Goal: Transaction & Acquisition: Register for event/course

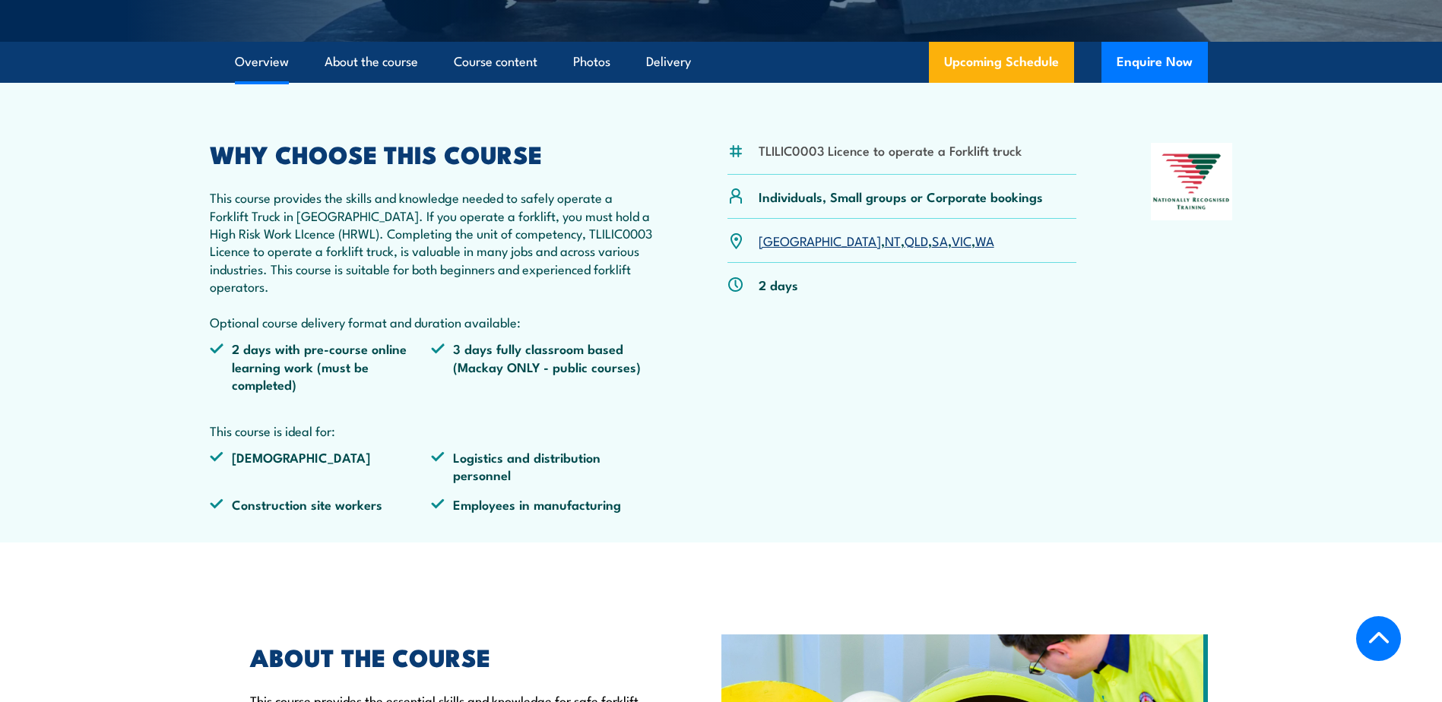
scroll to position [456, 0]
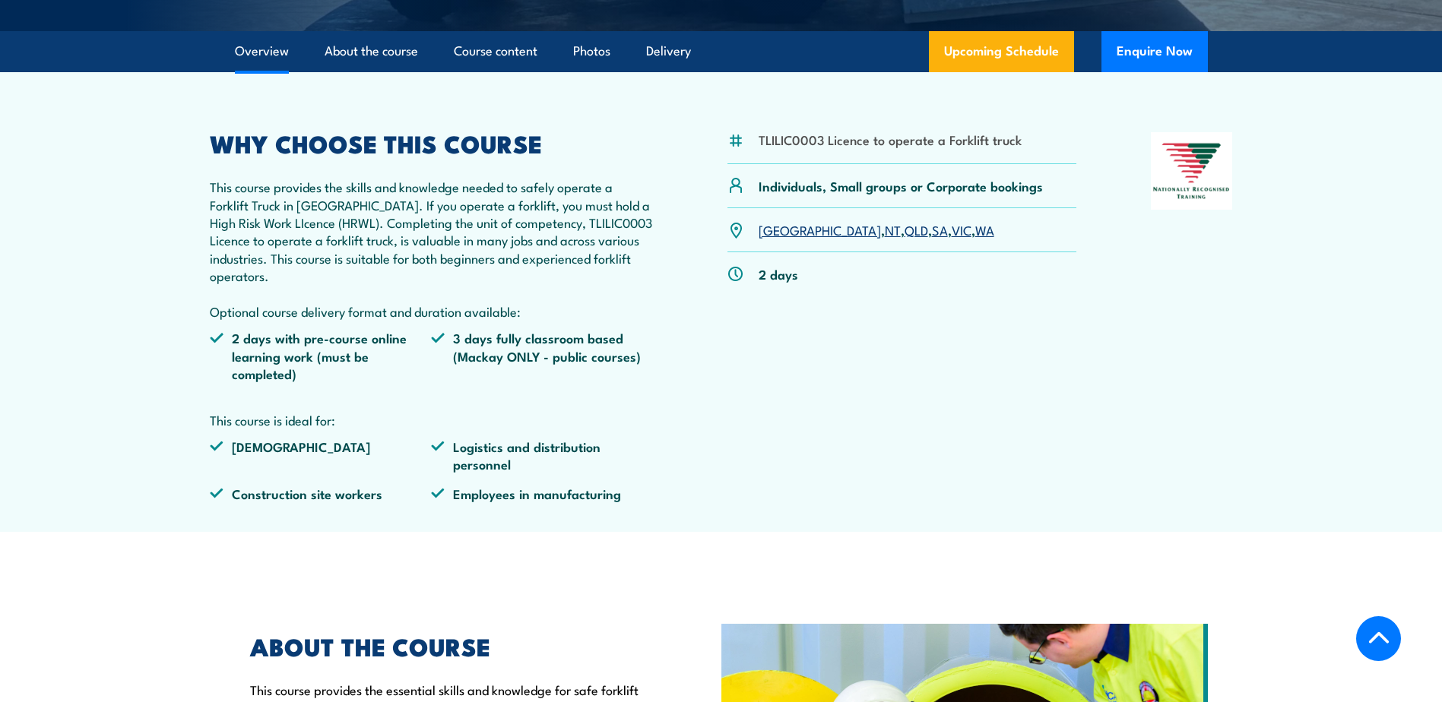
click at [975, 230] on link "WA" at bounding box center [984, 229] width 19 height 18
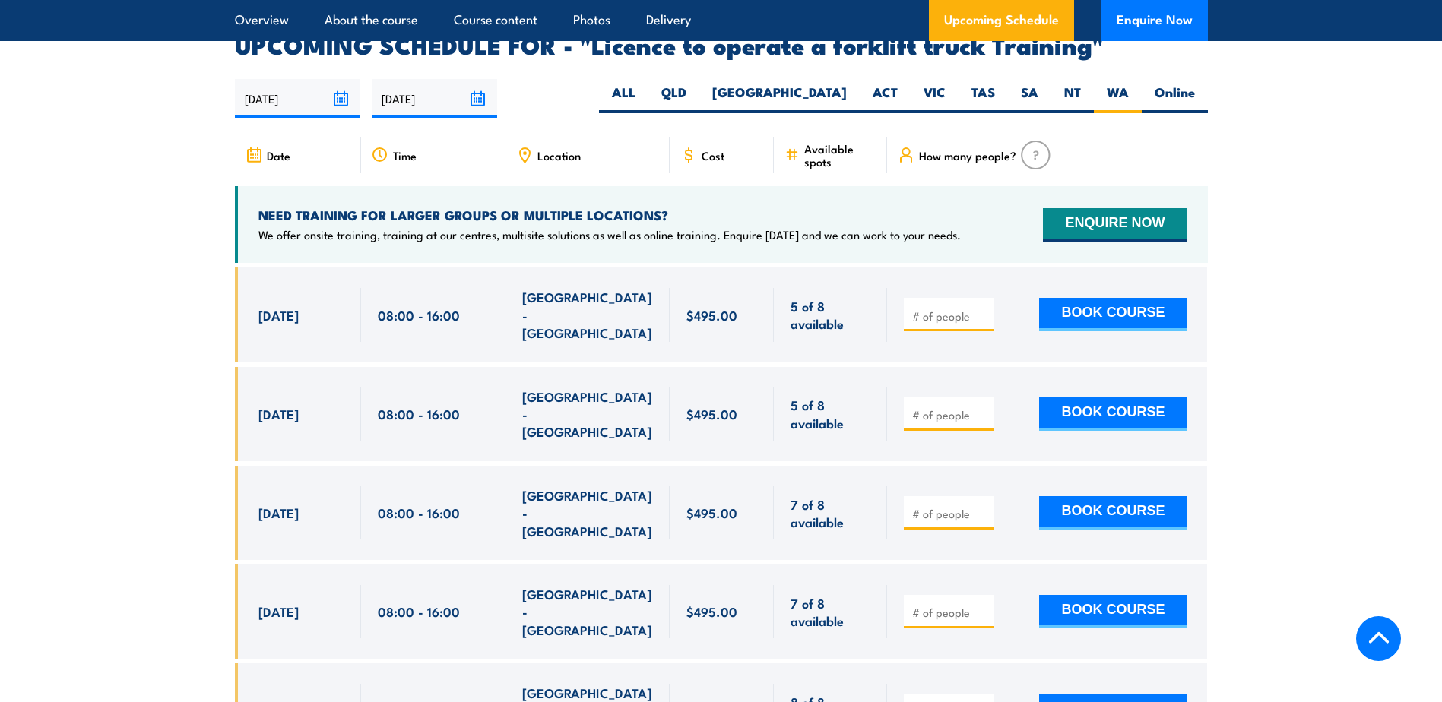
scroll to position [2545, 0]
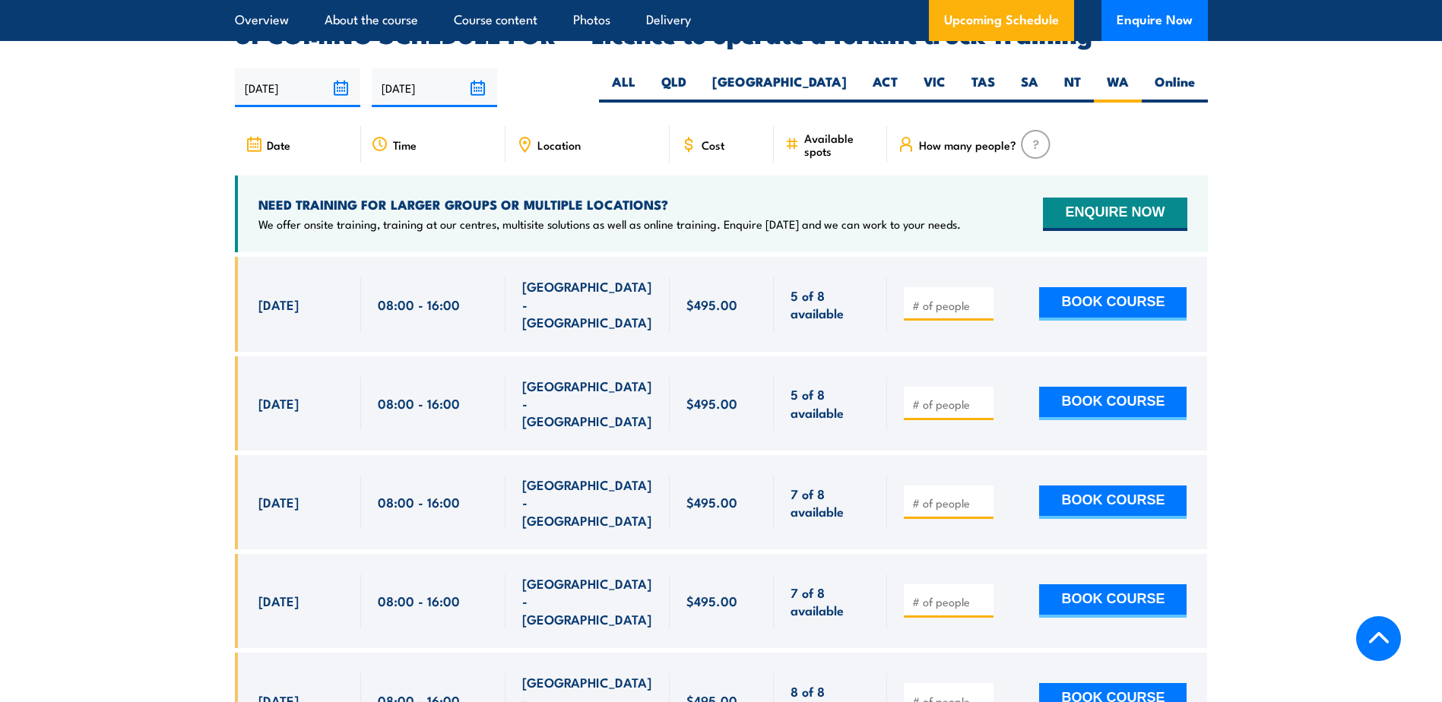
click at [1421, 244] on section "UPCOMING SCHEDULE FOR - "Licence to operate a forklift truck Training" 20/09/20…" at bounding box center [721, 496] width 1442 height 946
click at [965, 298] on input "number" at bounding box center [950, 305] width 76 height 15
type input "1"
click at [1131, 287] on button "BOOK COURSE" at bounding box center [1112, 303] width 147 height 33
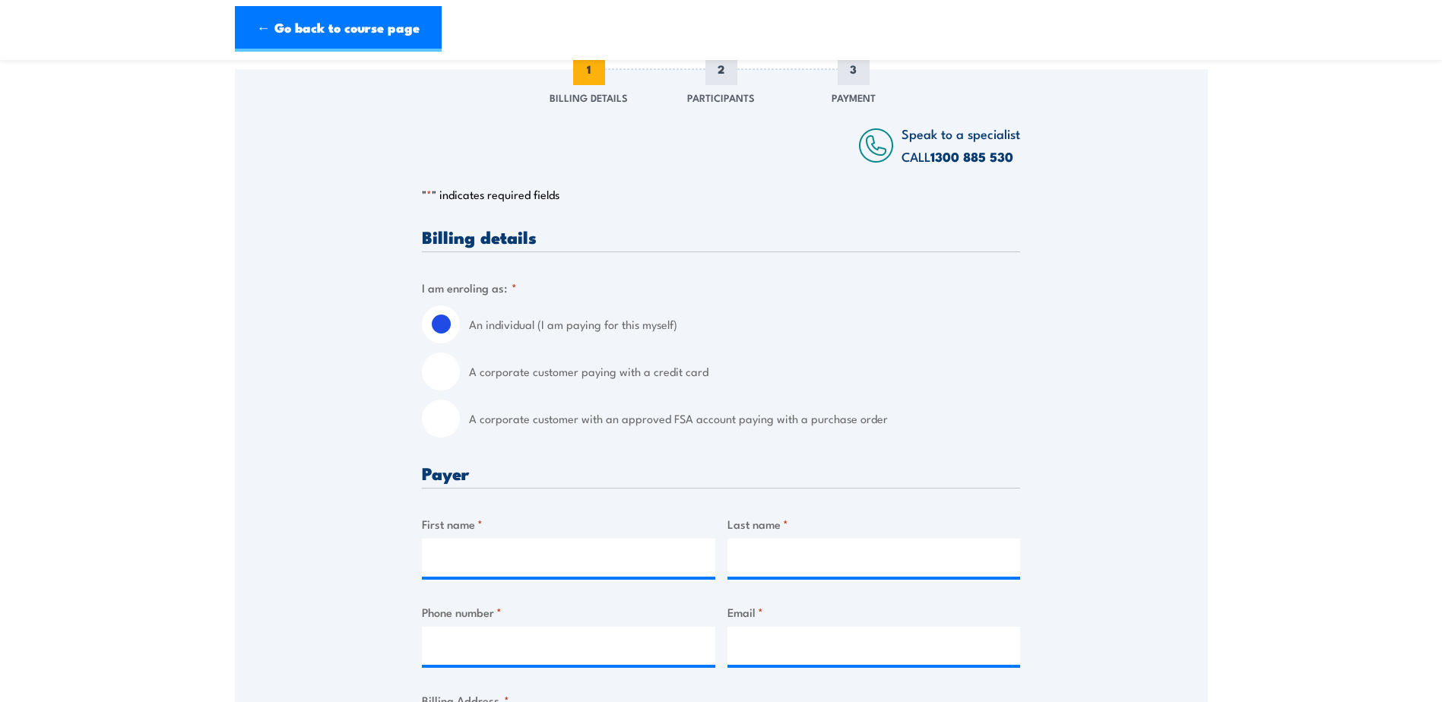
scroll to position [228, 0]
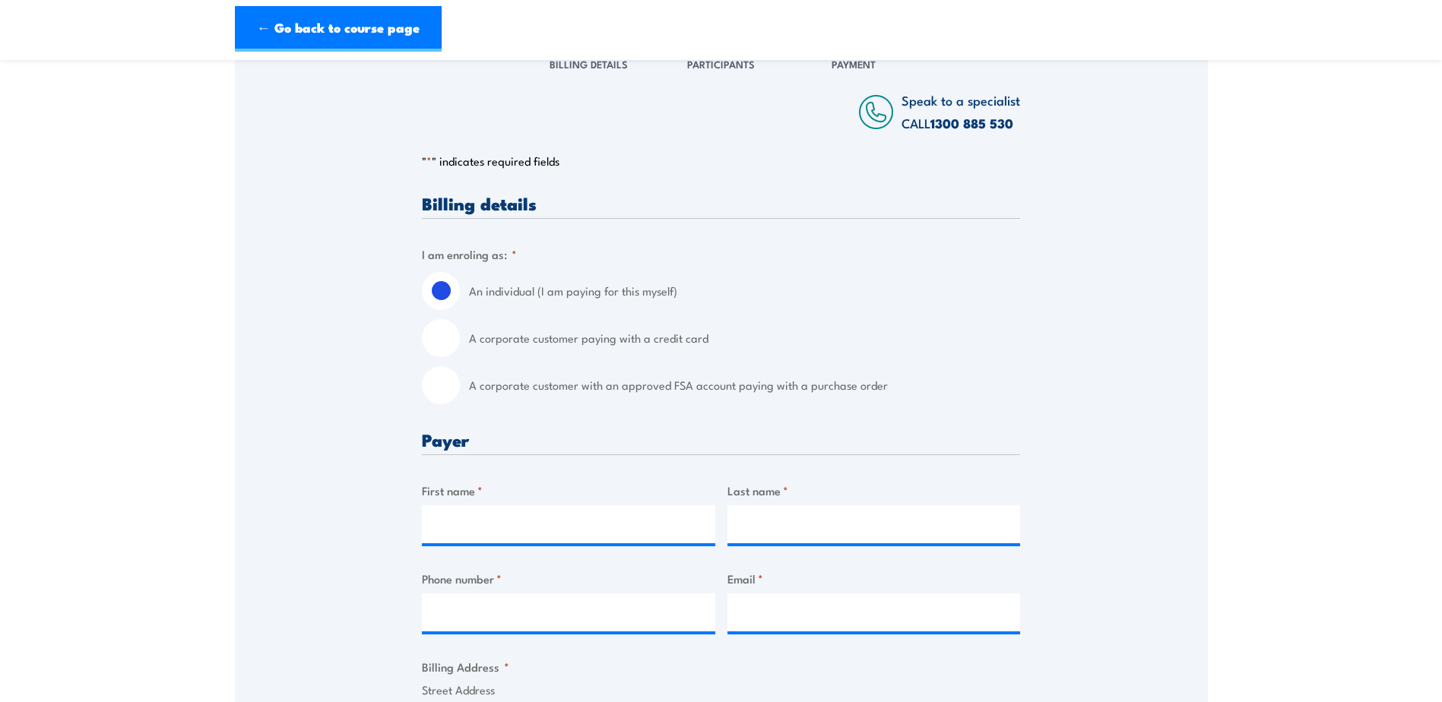
click at [449, 357] on input "A corporate customer paying with a credit card" at bounding box center [441, 338] width 38 height 38
radio input "true"
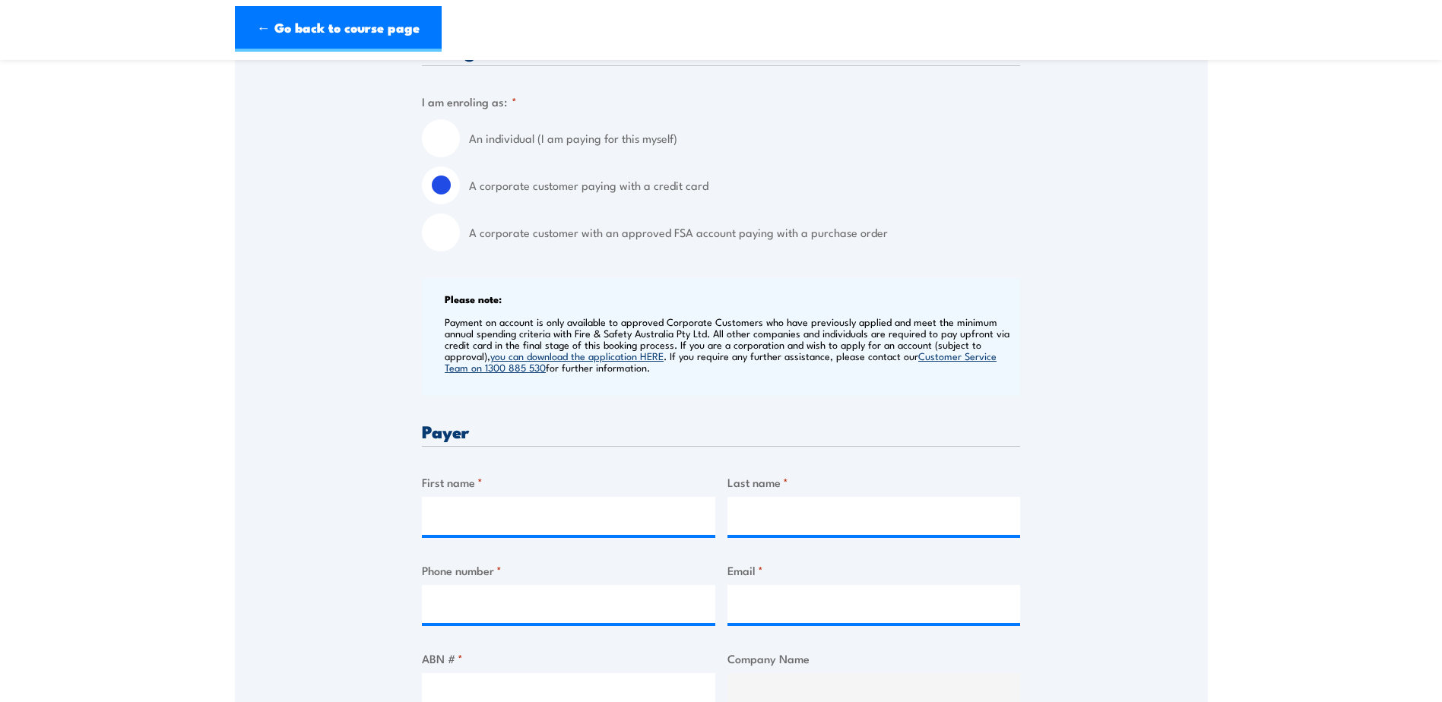
scroll to position [380, 0]
click at [550, 488] on label "First name *" at bounding box center [568, 482] width 293 height 17
click at [550, 498] on input "First name *" at bounding box center [568, 517] width 293 height 38
type input "[PERSON_NAME]"
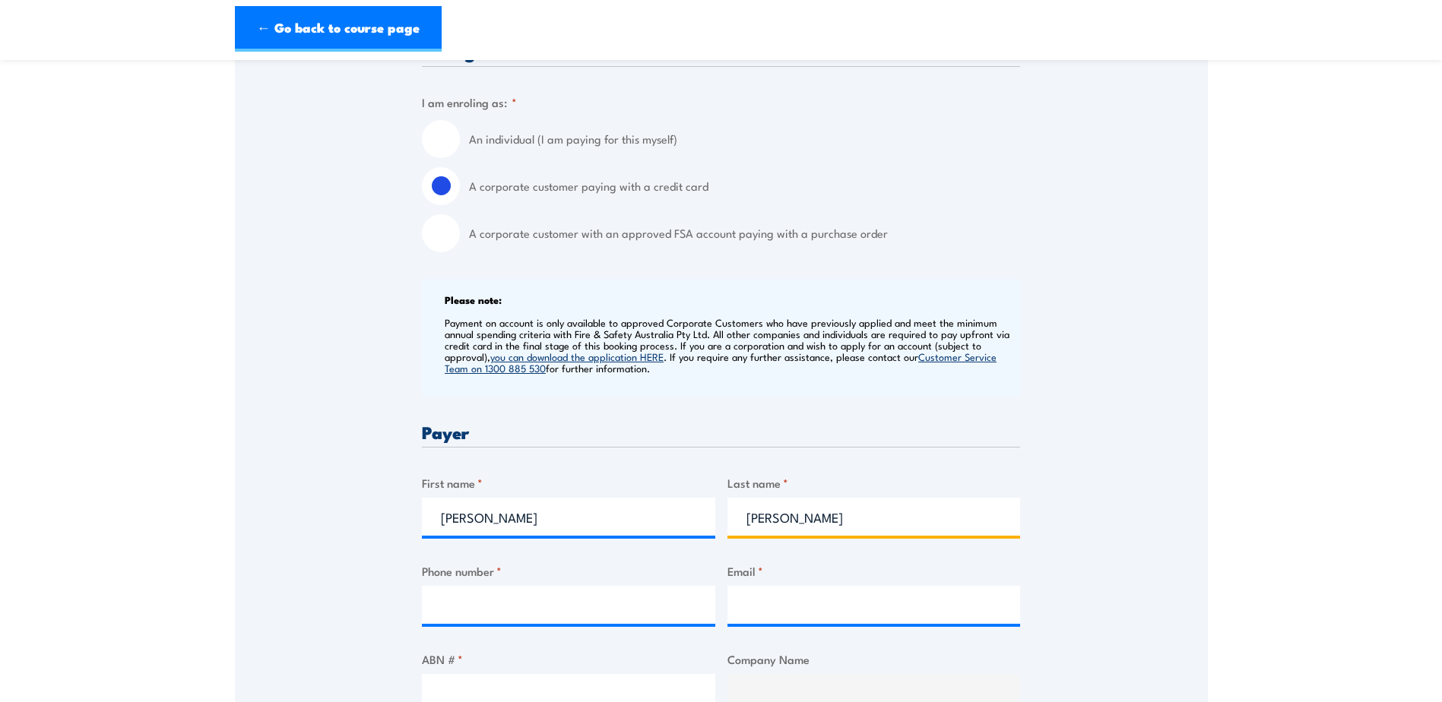
type input "0473839711"
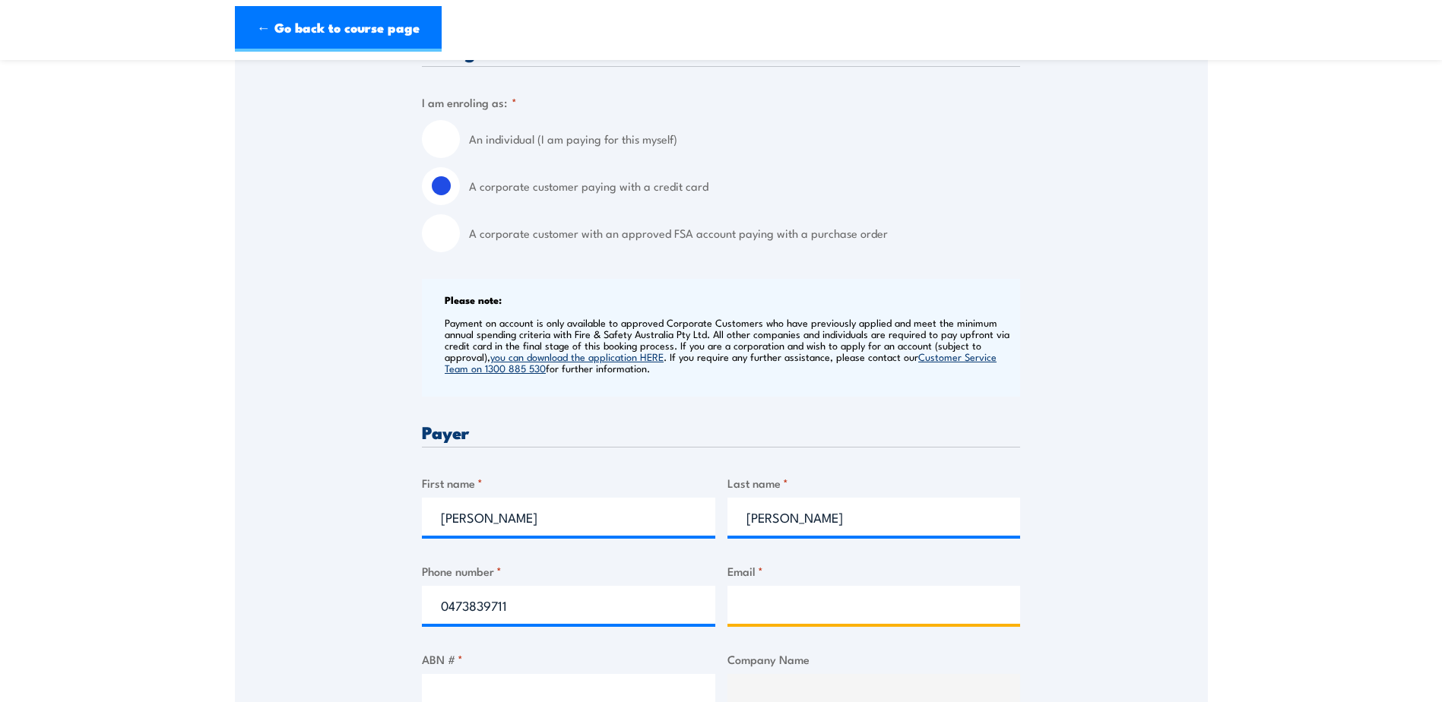
type input "[PERSON_NAME][EMAIL_ADDRESS][DOMAIN_NAME]"
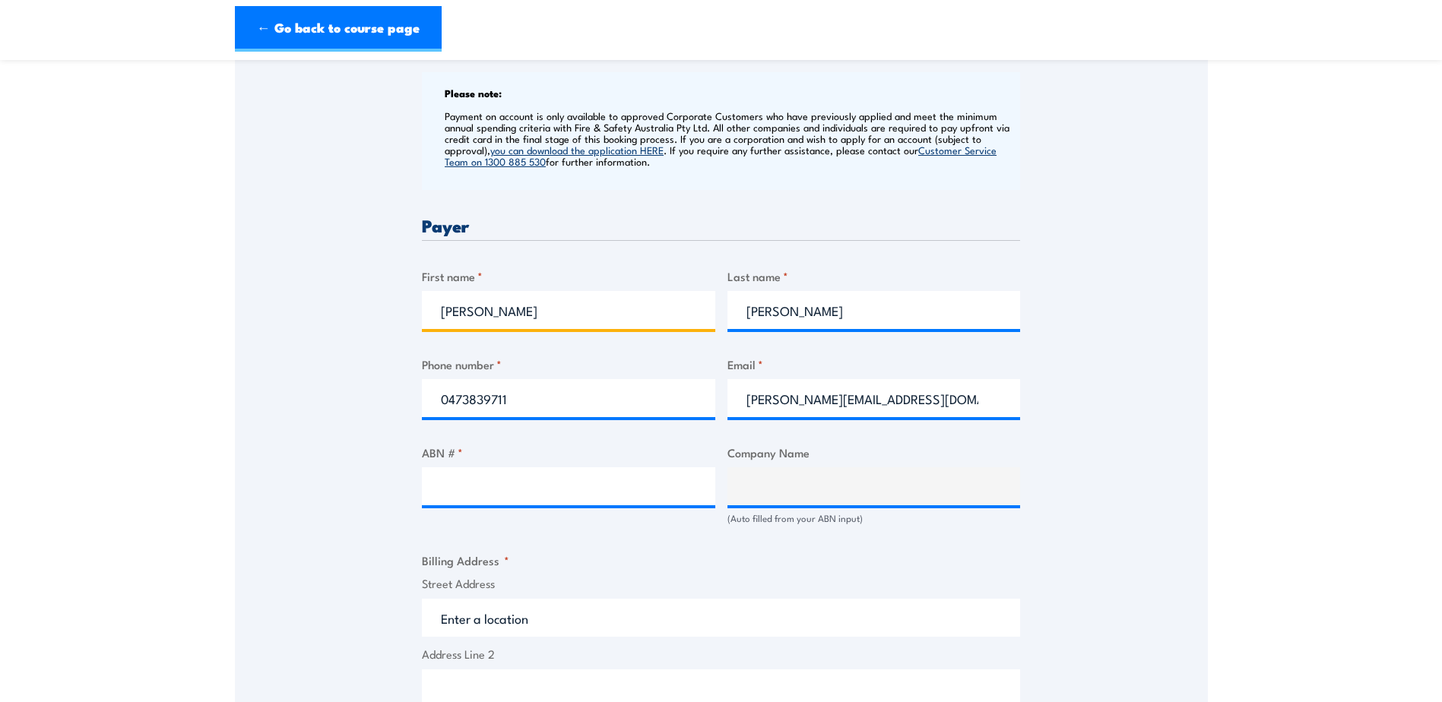
scroll to position [608, 0]
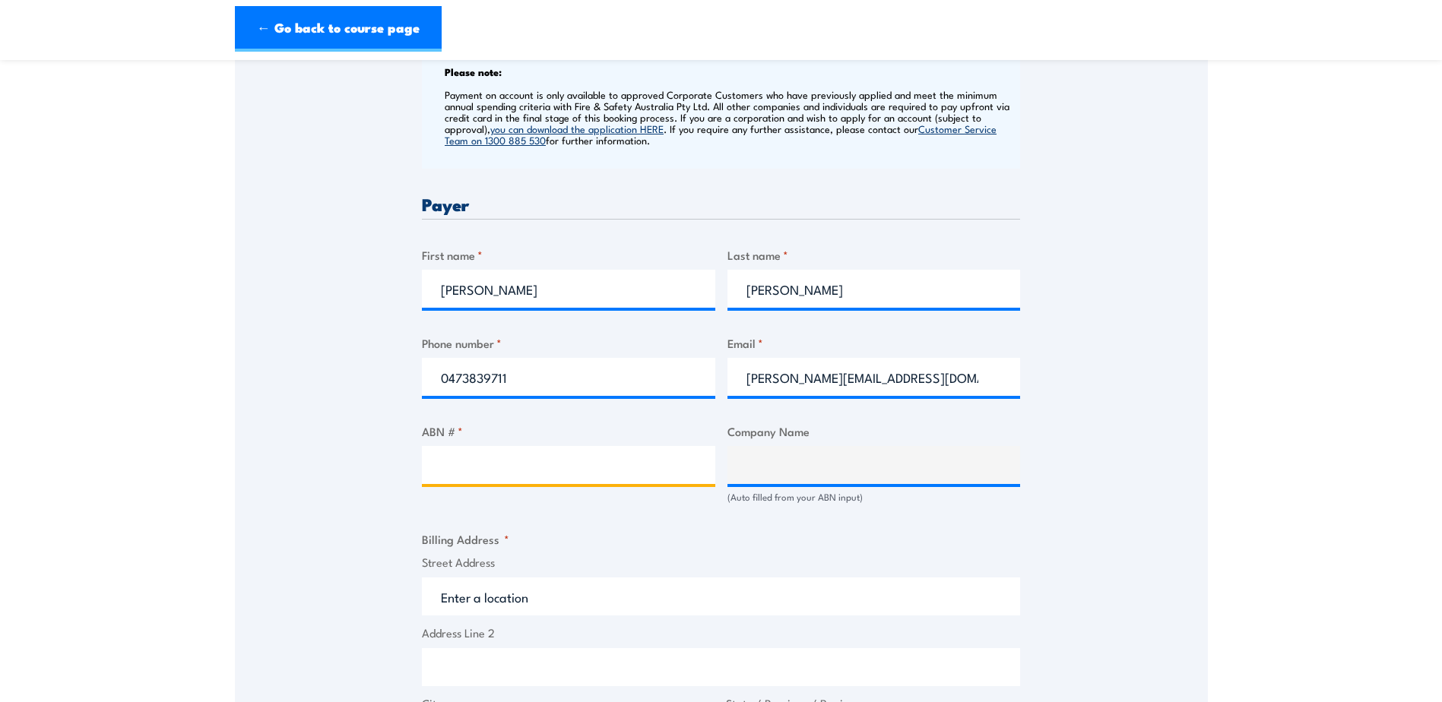
click at [602, 482] on input "ABN # *" at bounding box center [568, 465] width 293 height 38
click at [611, 484] on input "ABN # *" at bounding box center [568, 465] width 293 height 38
paste input "69 1225 056 31"
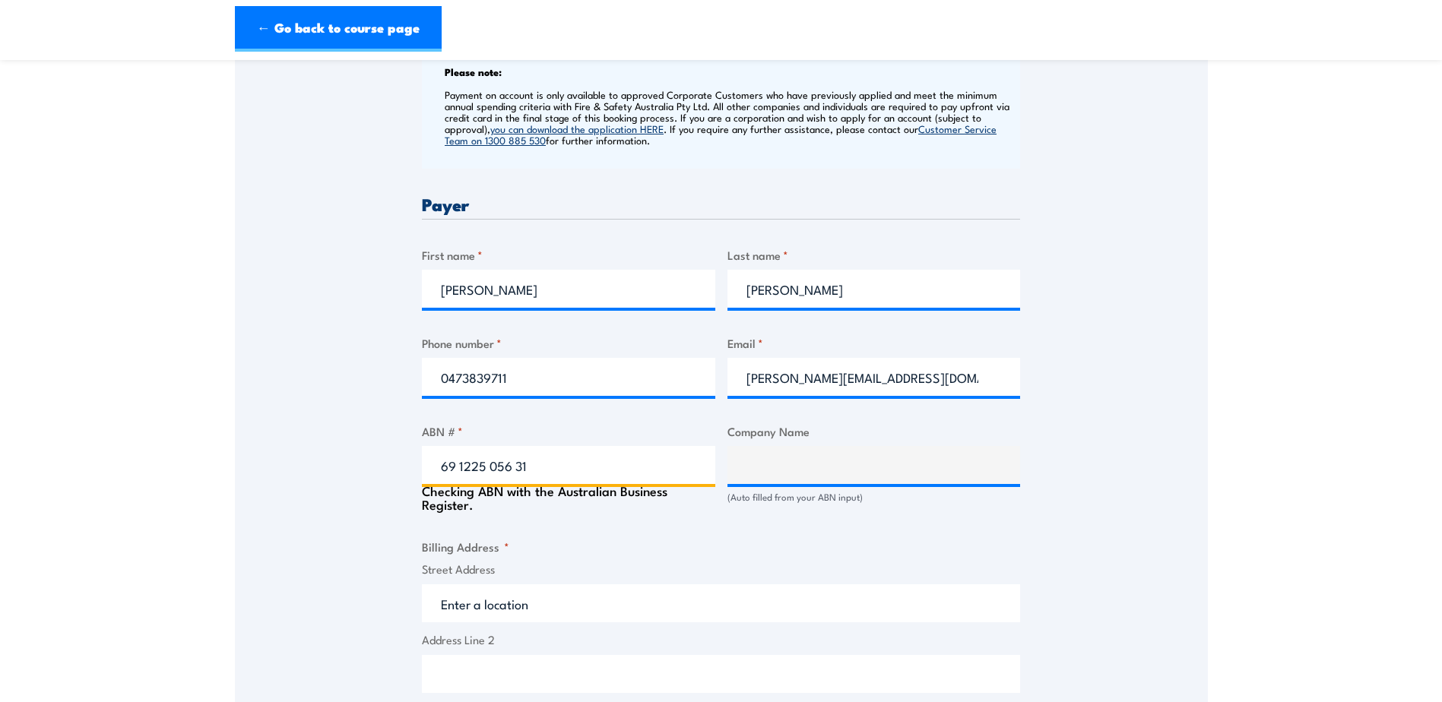
type input "69 1225 056 31"
click at [1099, 447] on div "Speak to a specialist CALL [PHONE_NUMBER] CALL [PHONE_NUMBER] " * " indicates r…" at bounding box center [721, 536] width 973 height 1761
type input "ADVENTURE WORLD TRAVEL PTY LIMITED"
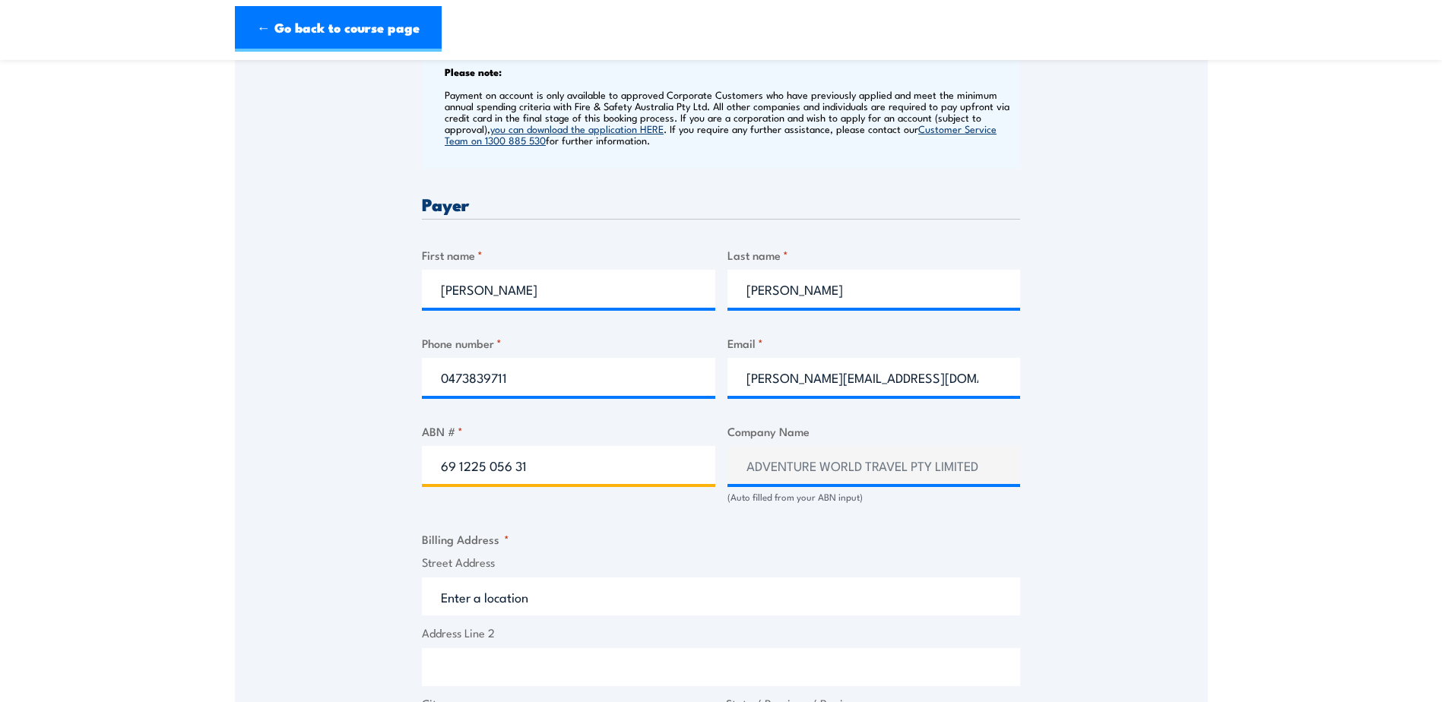
drag, startPoint x: 563, startPoint y: 487, endPoint x: 380, endPoint y: 477, distance: 182.8
click at [384, 478] on div "Speak to a specialist CALL 1300 885 530 CALL 1300 885 530 " * " indicates requi…" at bounding box center [721, 532] width 973 height 1753
paste input "78 725 055 399"
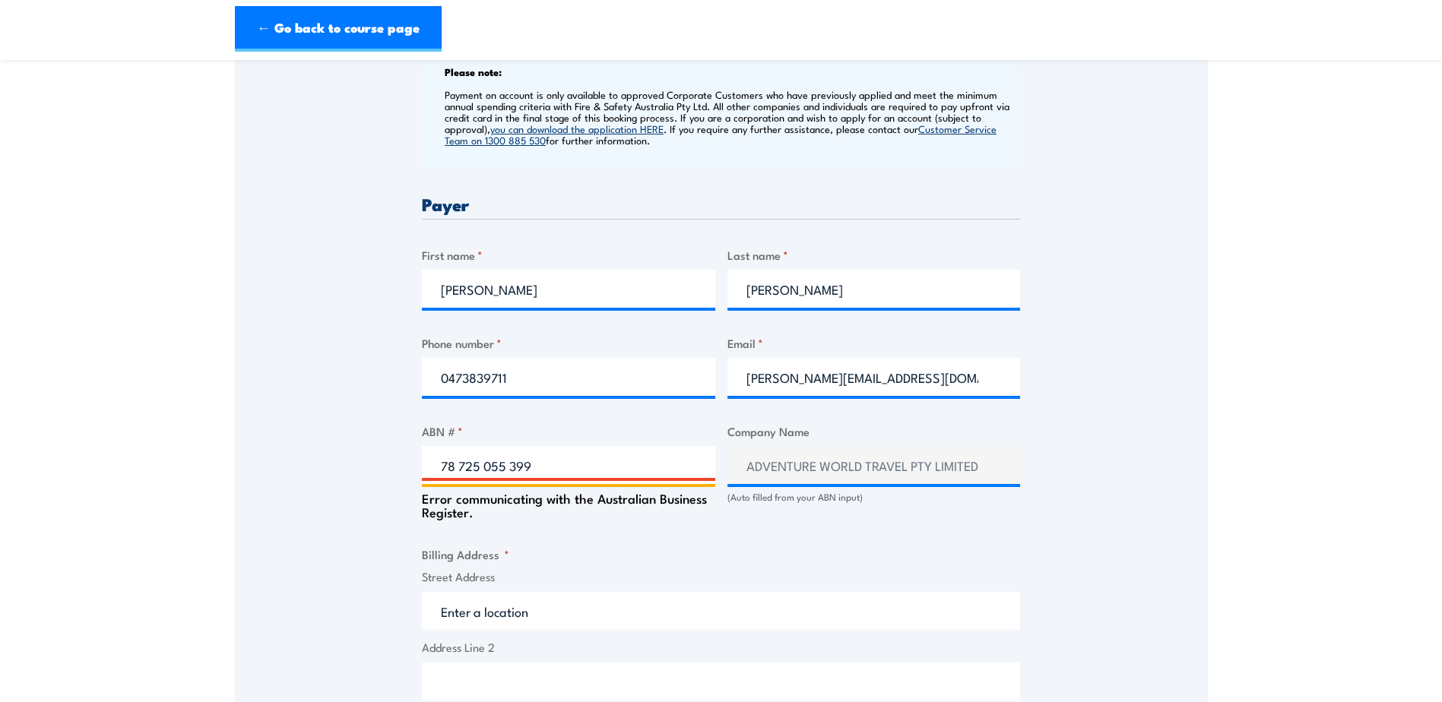
click at [443, 472] on input "78 725 055 399" at bounding box center [568, 465] width 293 height 38
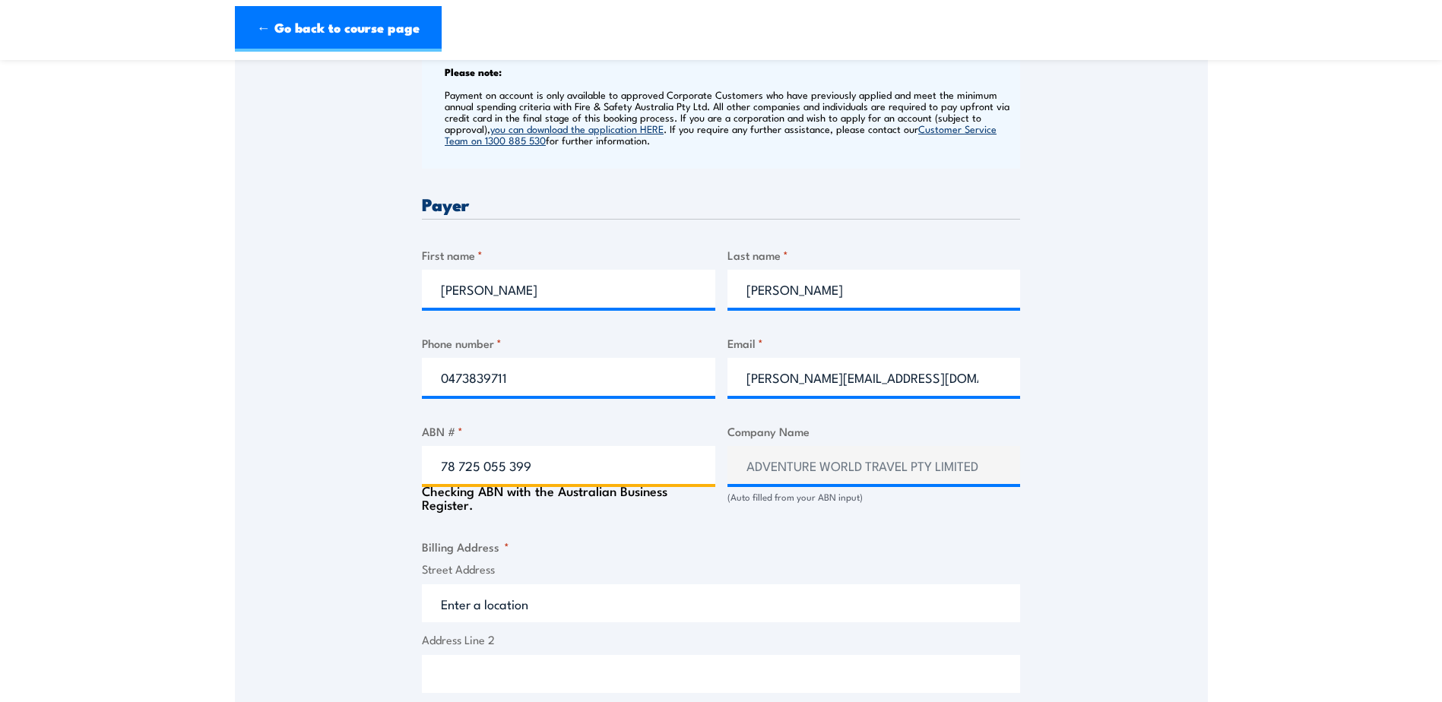
type input "78 725 055 399"
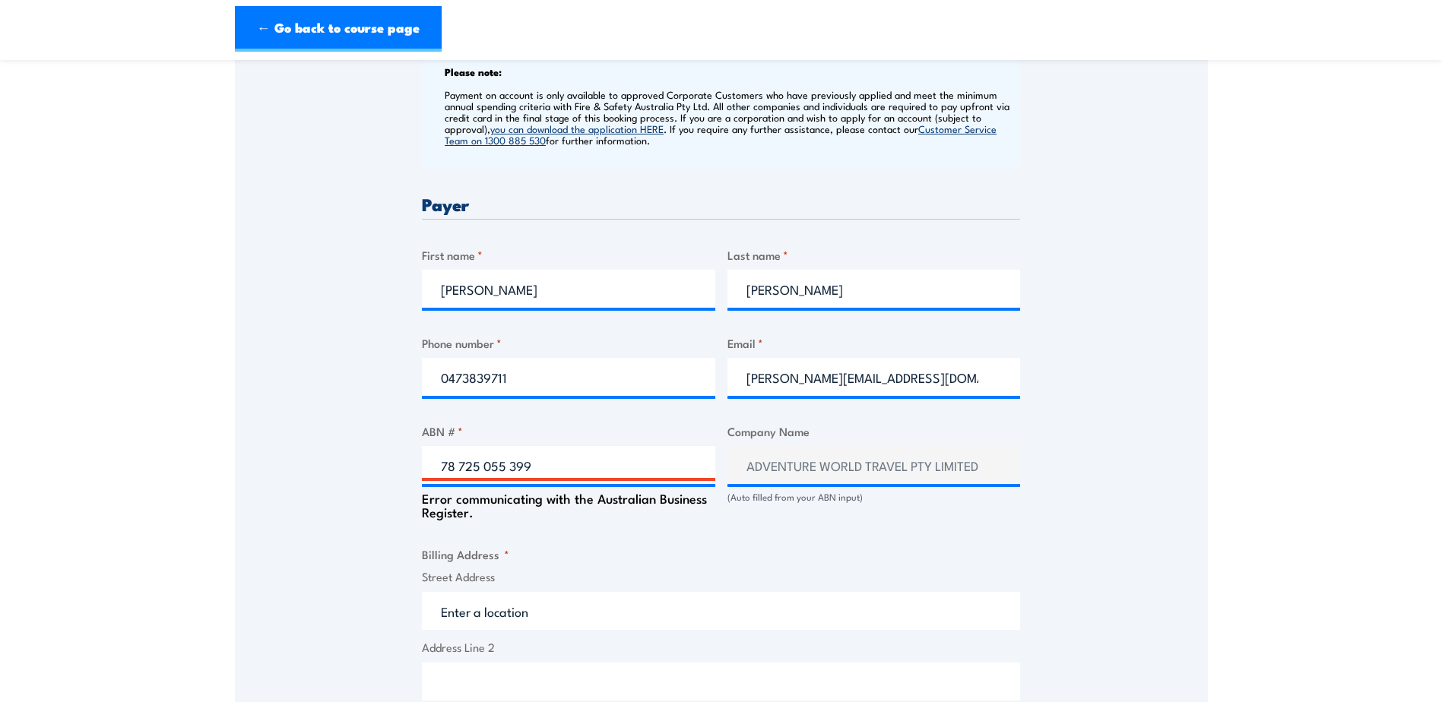
type input "The Trustee for ADVENTURE WORLD UNIT TRUST"
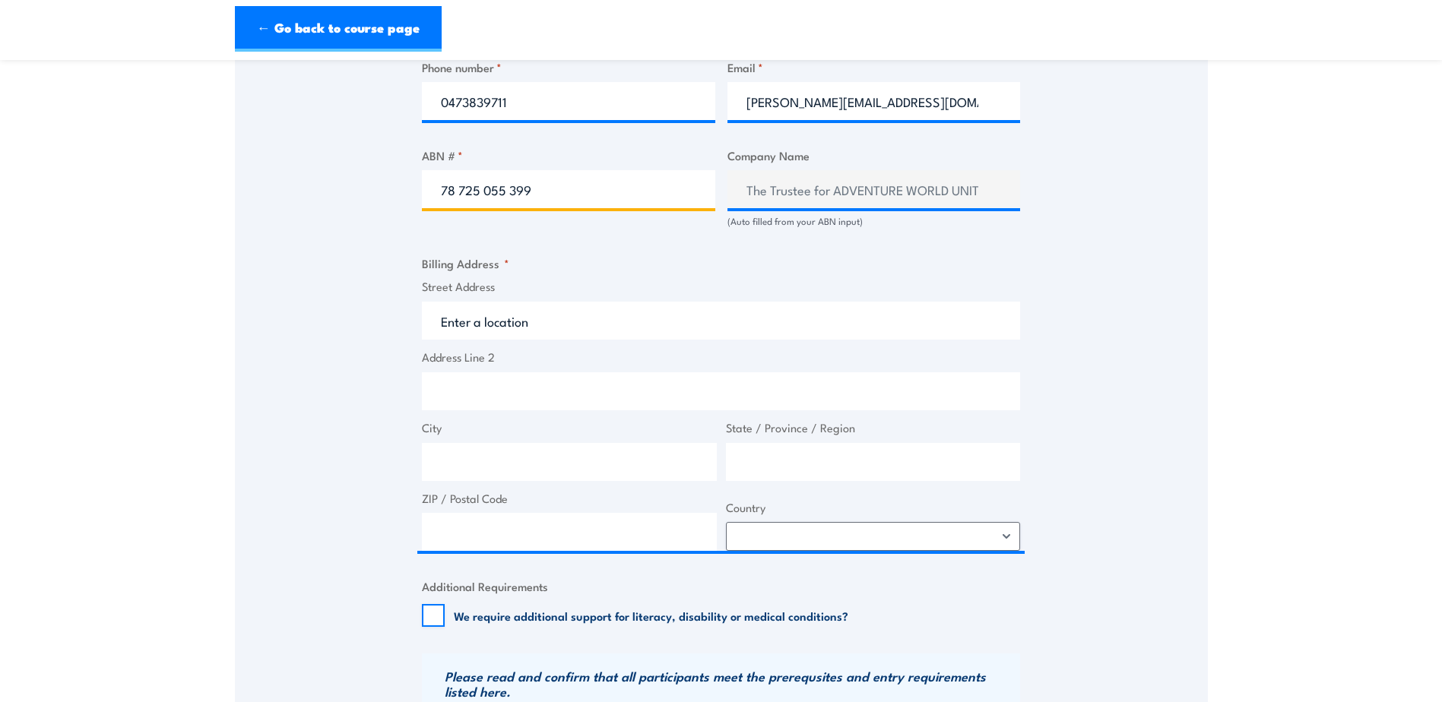
scroll to position [912, 0]
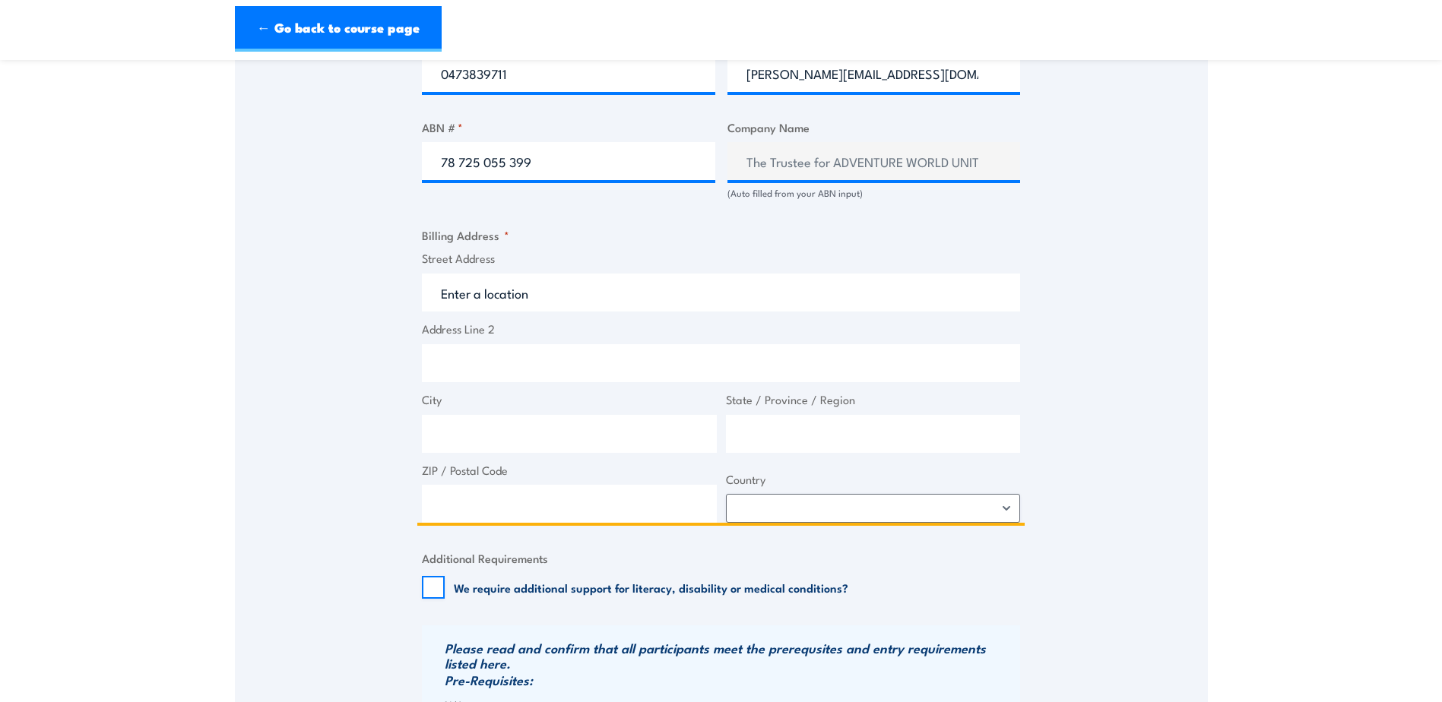
click at [572, 303] on input "Street Address" at bounding box center [721, 293] width 598 height 38
paste input "351 Progress Drive, Bibra Lake Western Australia 6163"
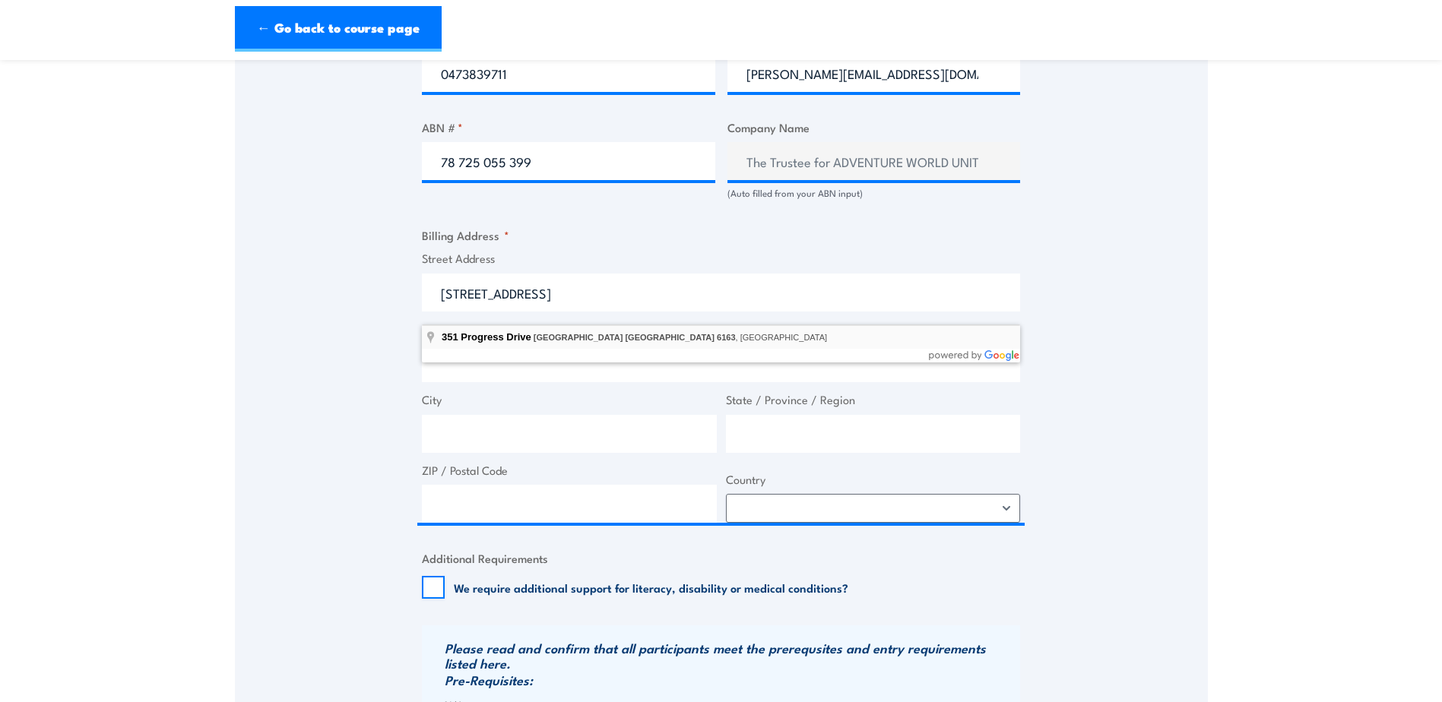
type input "351 Progress Drive, Bibra Lake Western Australia 6163, Australia"
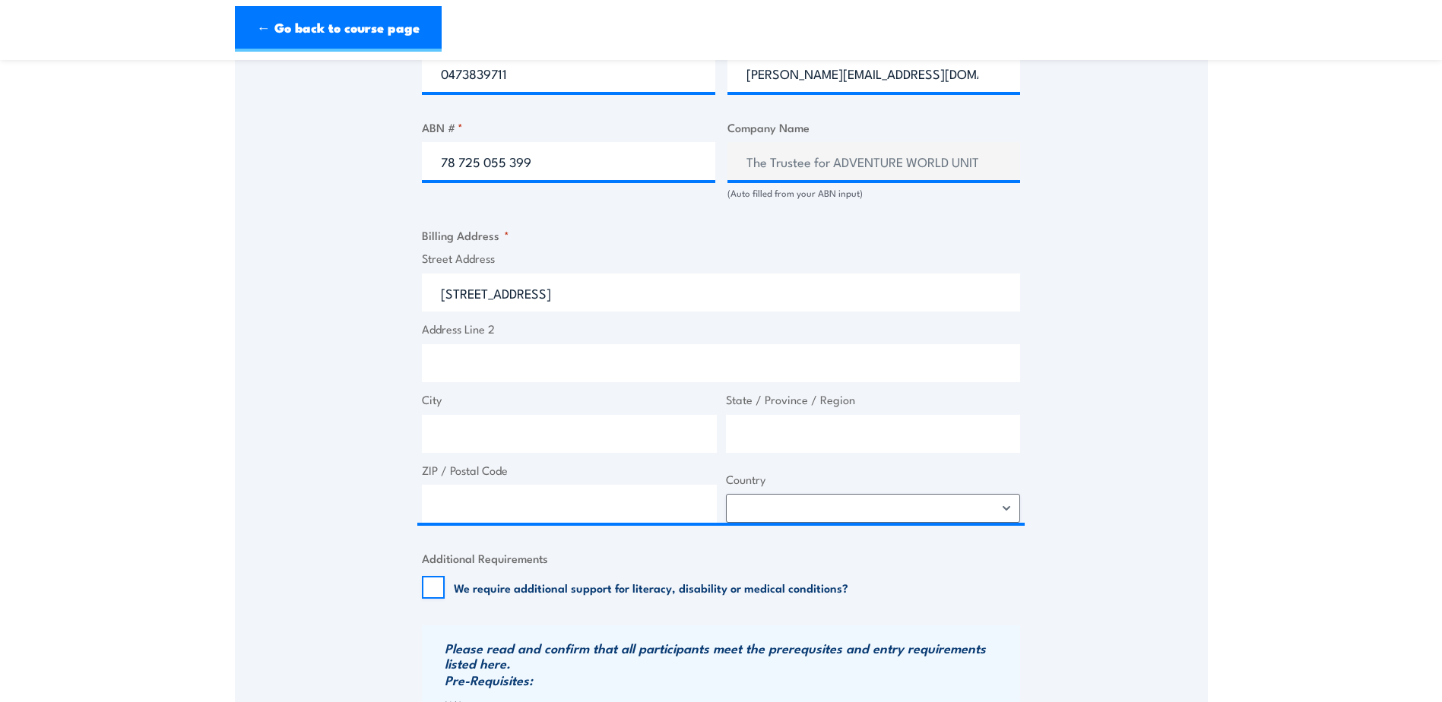
type input "351 Progress Dr"
type input "Bibra Lake"
type input "Western Australia"
type input "6163"
select select "Australia"
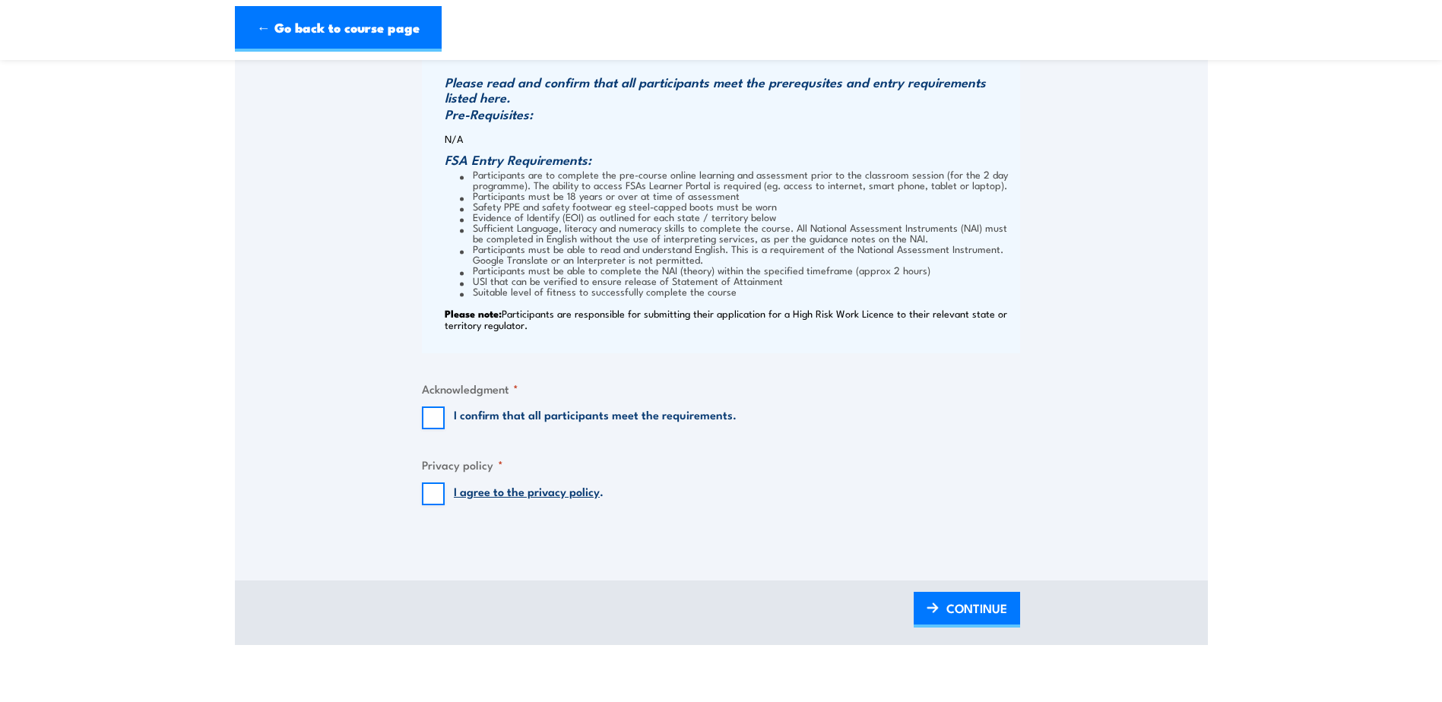
scroll to position [1521, 0]
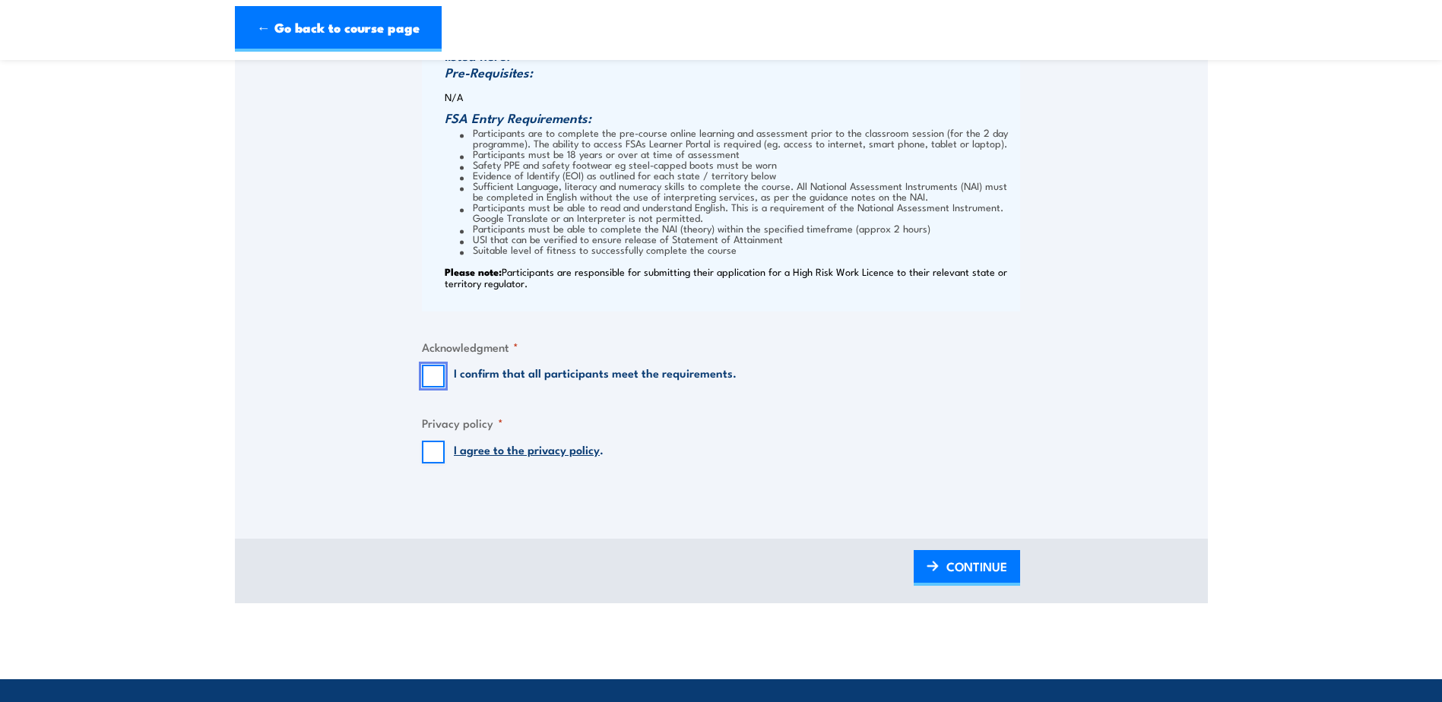
click at [436, 388] on input "I confirm that all participants meet the requirements." at bounding box center [433, 376] width 23 height 23
checkbox input "true"
click at [436, 464] on input "I agree to the privacy policy ." at bounding box center [433, 452] width 23 height 23
checkbox input "true"
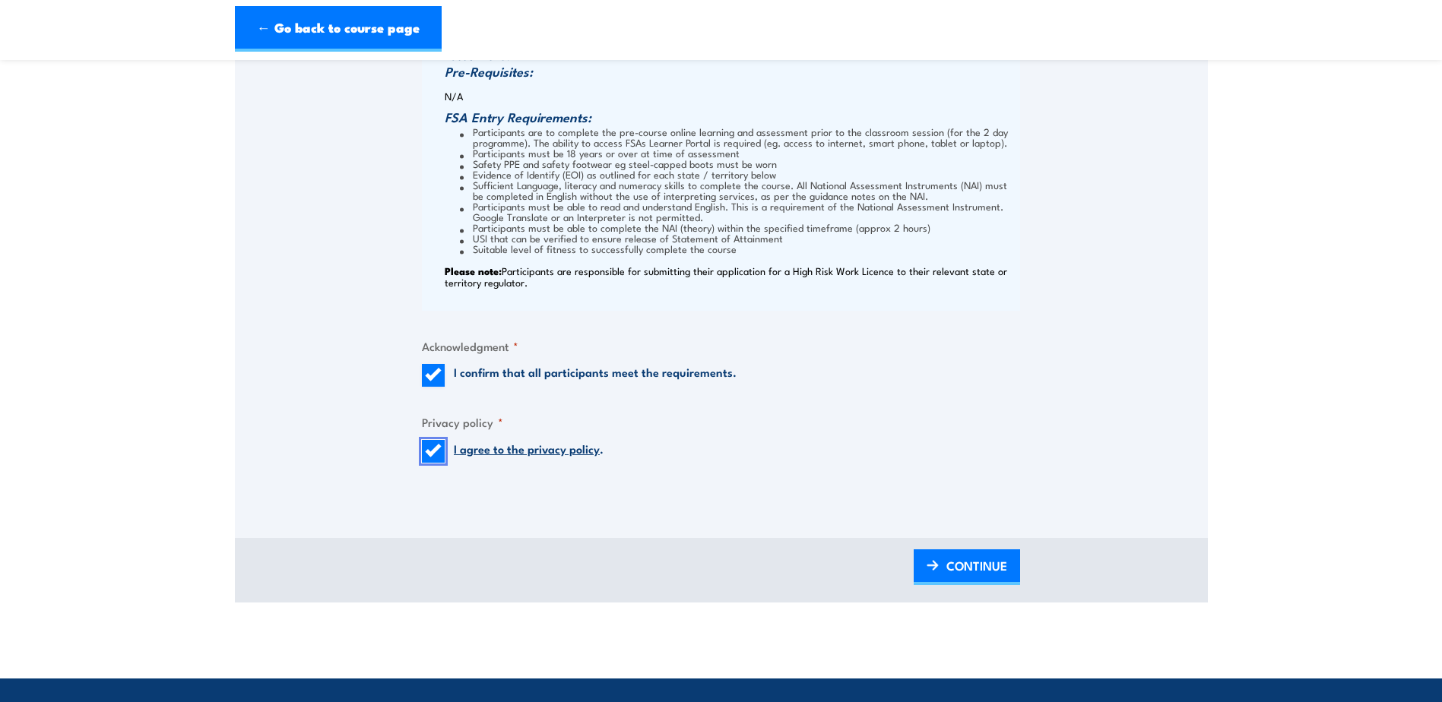
scroll to position [1673, 0]
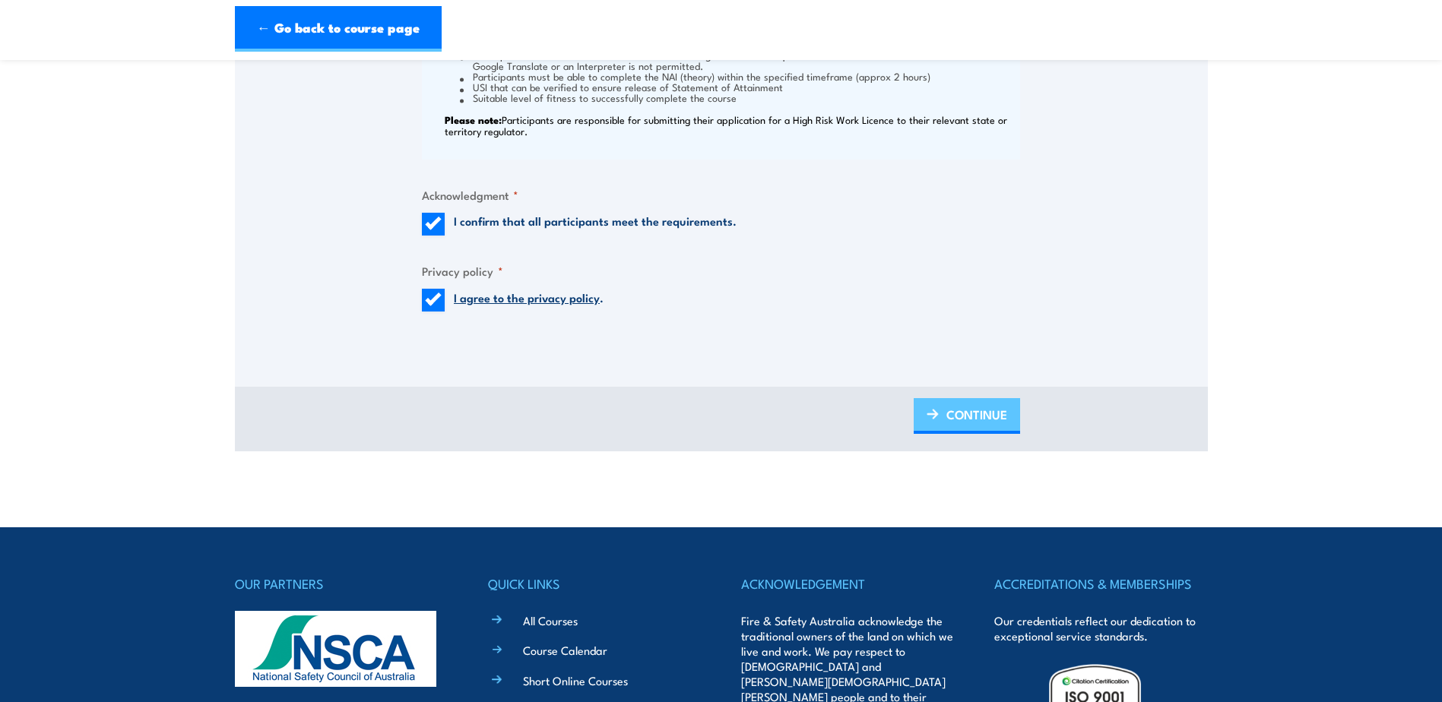
click at [978, 417] on span "CONTINUE" at bounding box center [977, 415] width 61 height 40
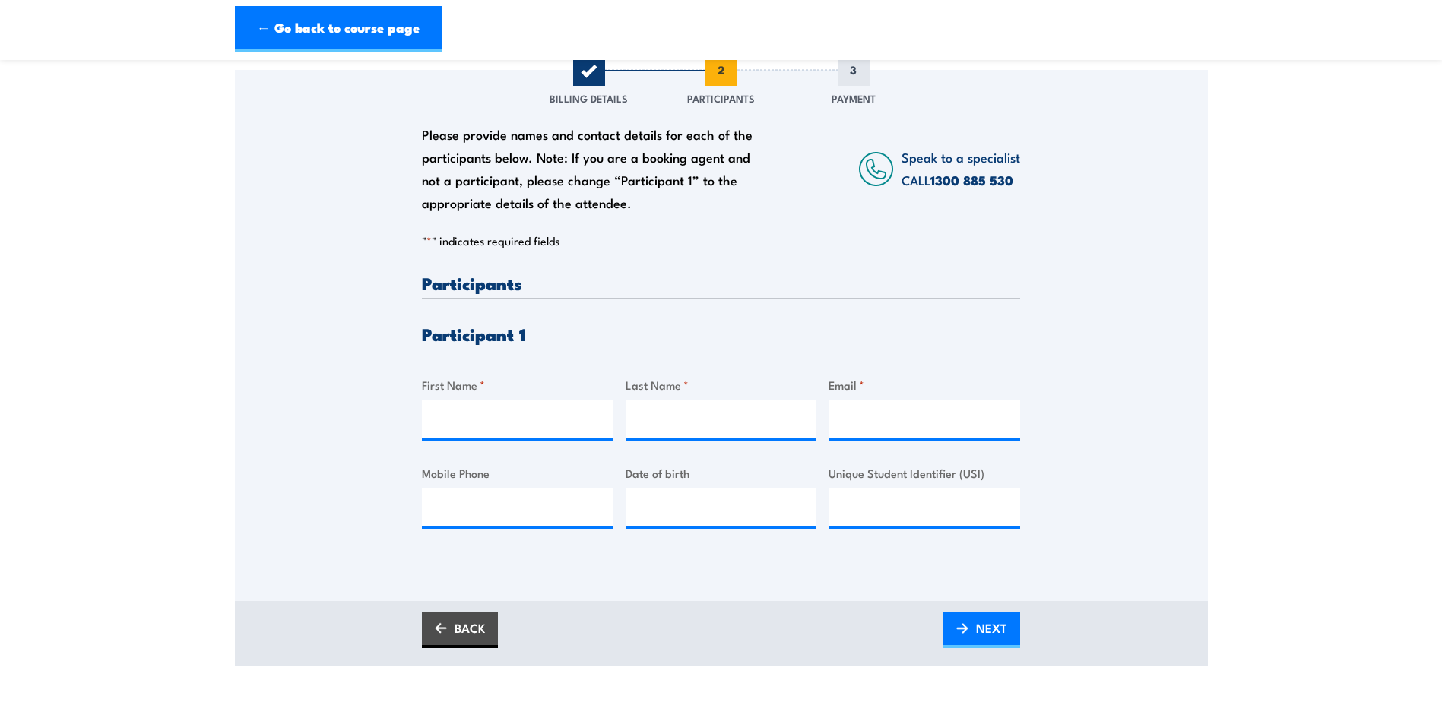
scroll to position [228, 0]
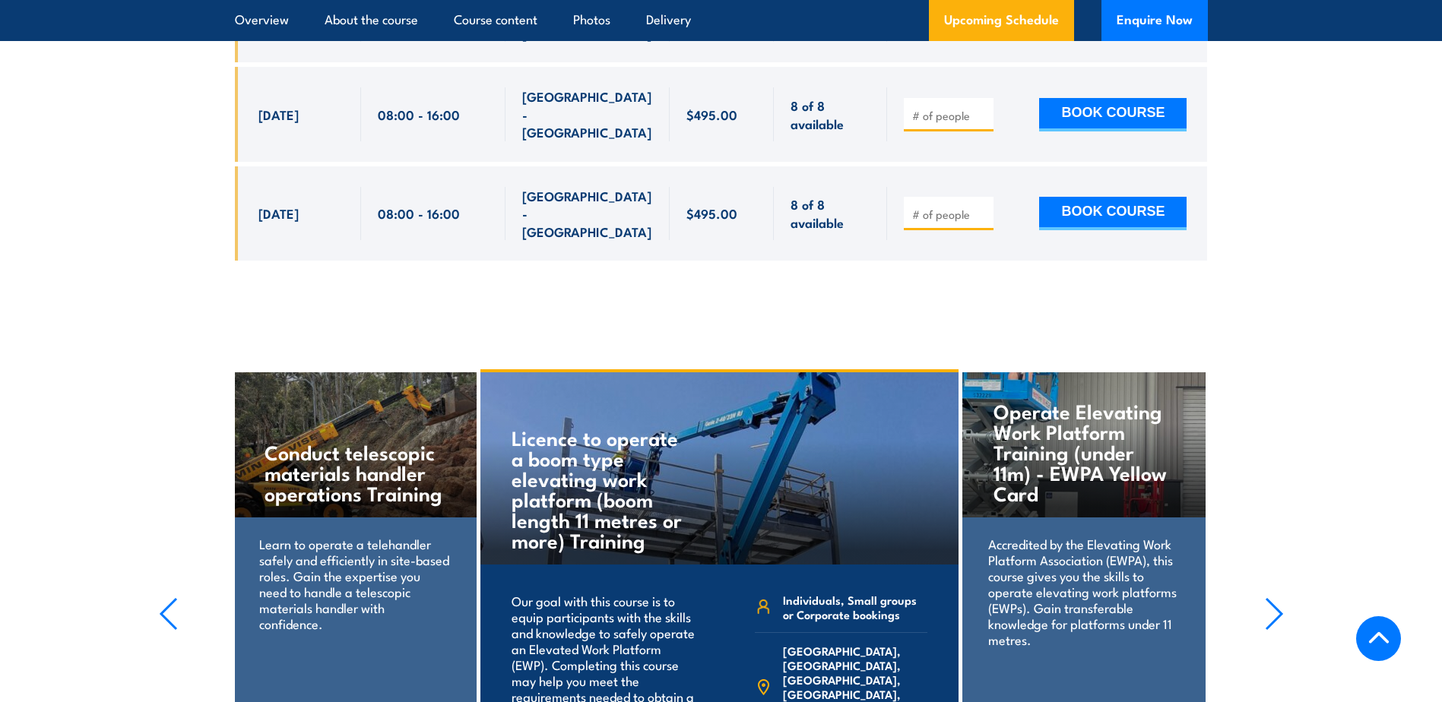
scroll to position [3229, 0]
click at [1267, 598] on icon "button" at bounding box center [1274, 614] width 19 height 33
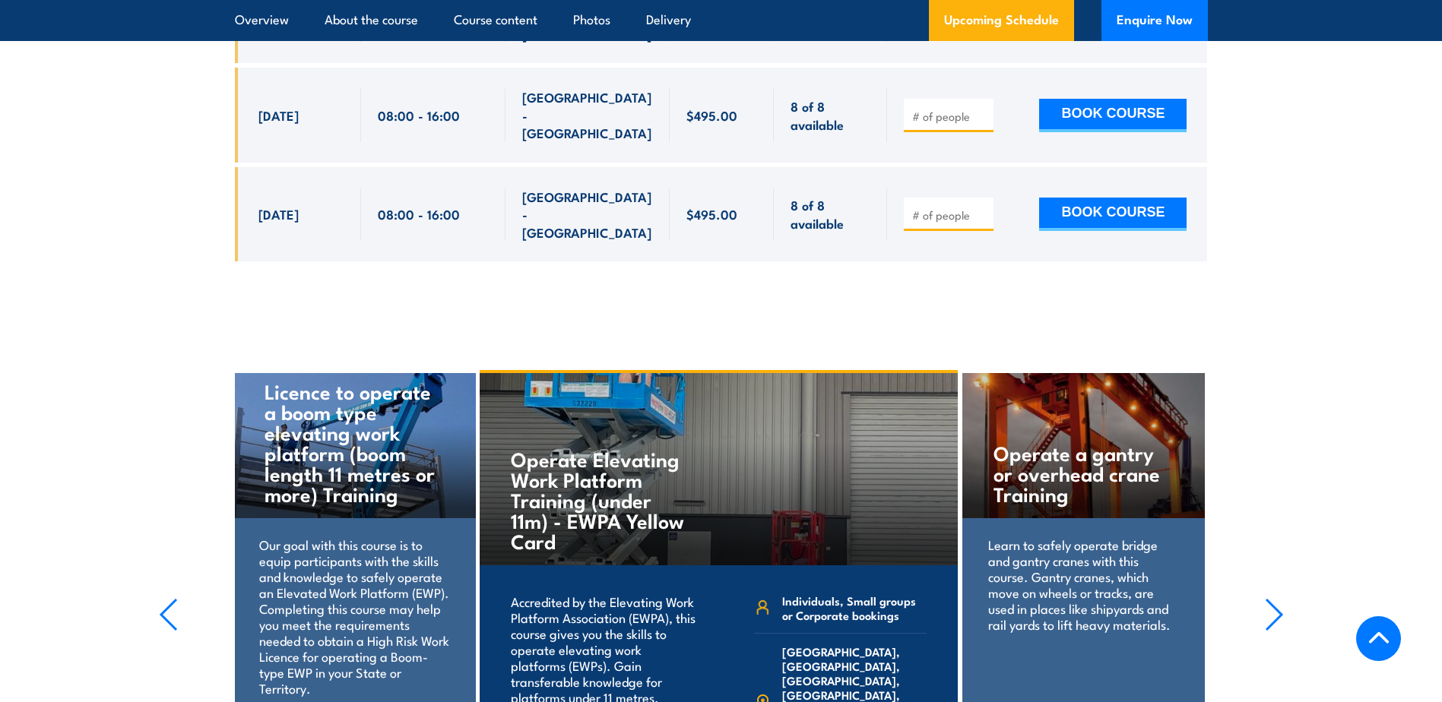
click at [1271, 598] on icon "button" at bounding box center [1274, 614] width 19 height 33
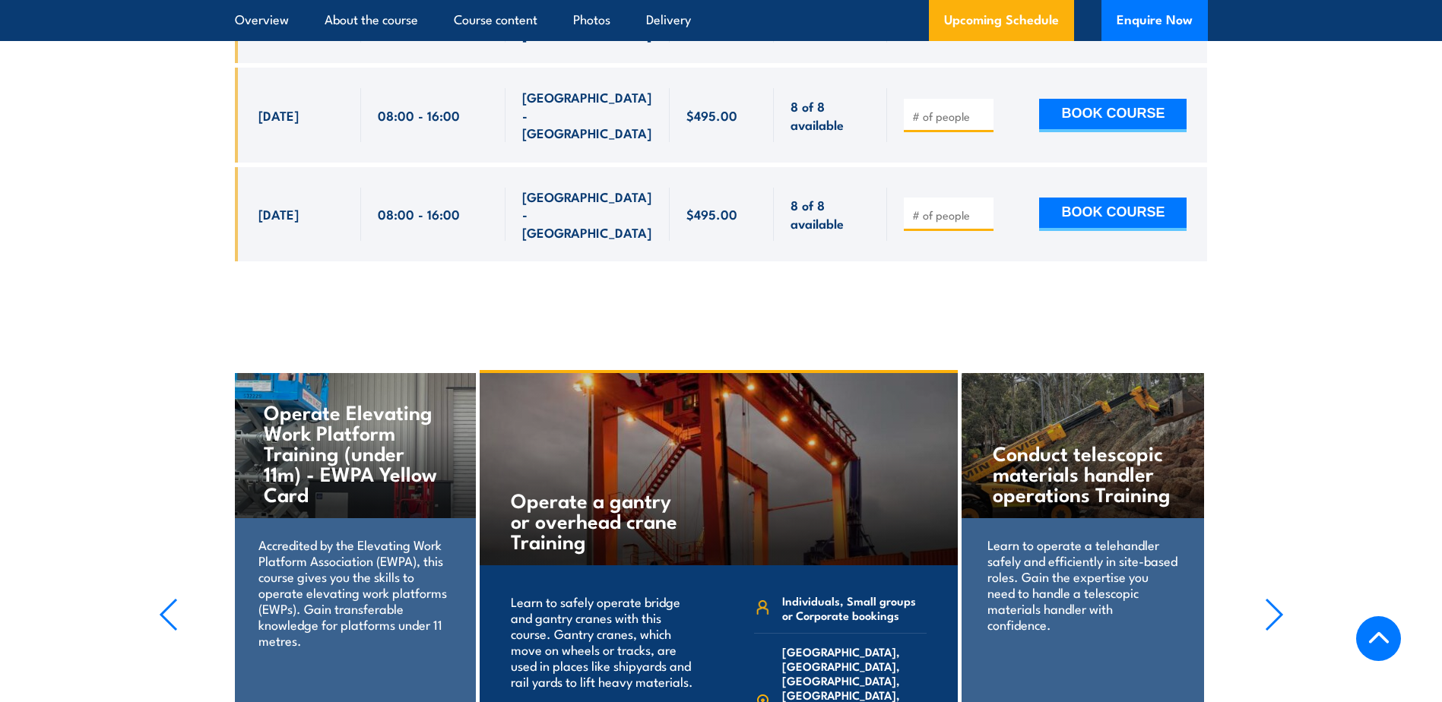
click at [1271, 598] on icon "button" at bounding box center [1274, 614] width 19 height 33
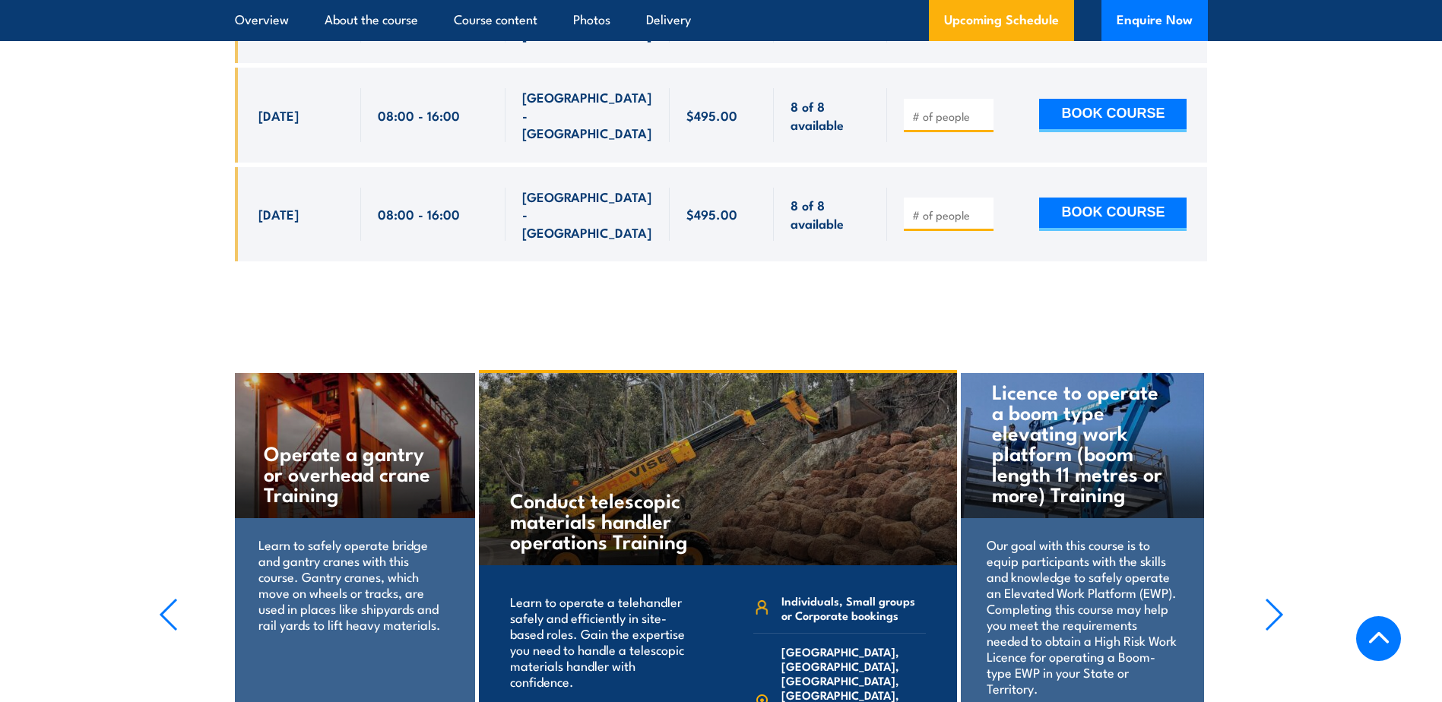
click at [1271, 598] on icon "button" at bounding box center [1274, 614] width 19 height 33
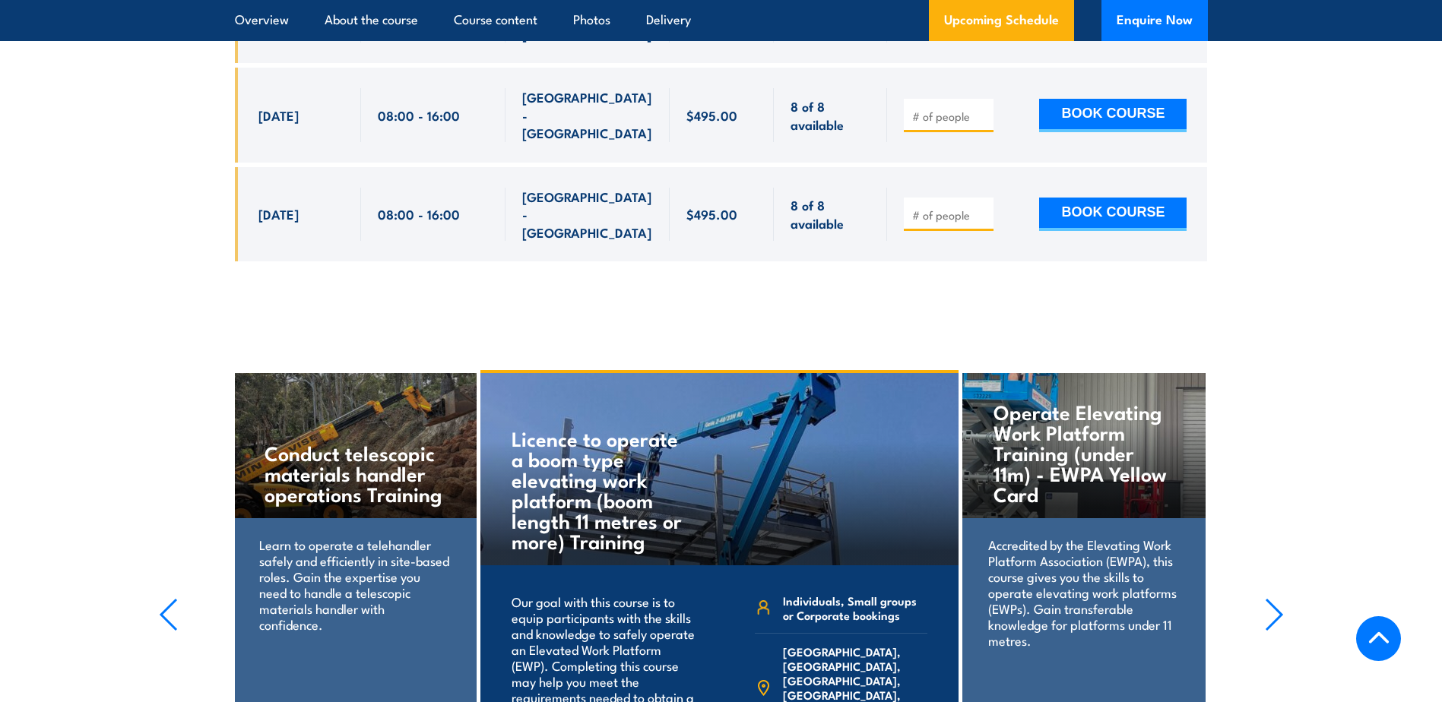
click at [1271, 598] on icon "button" at bounding box center [1274, 614] width 19 height 33
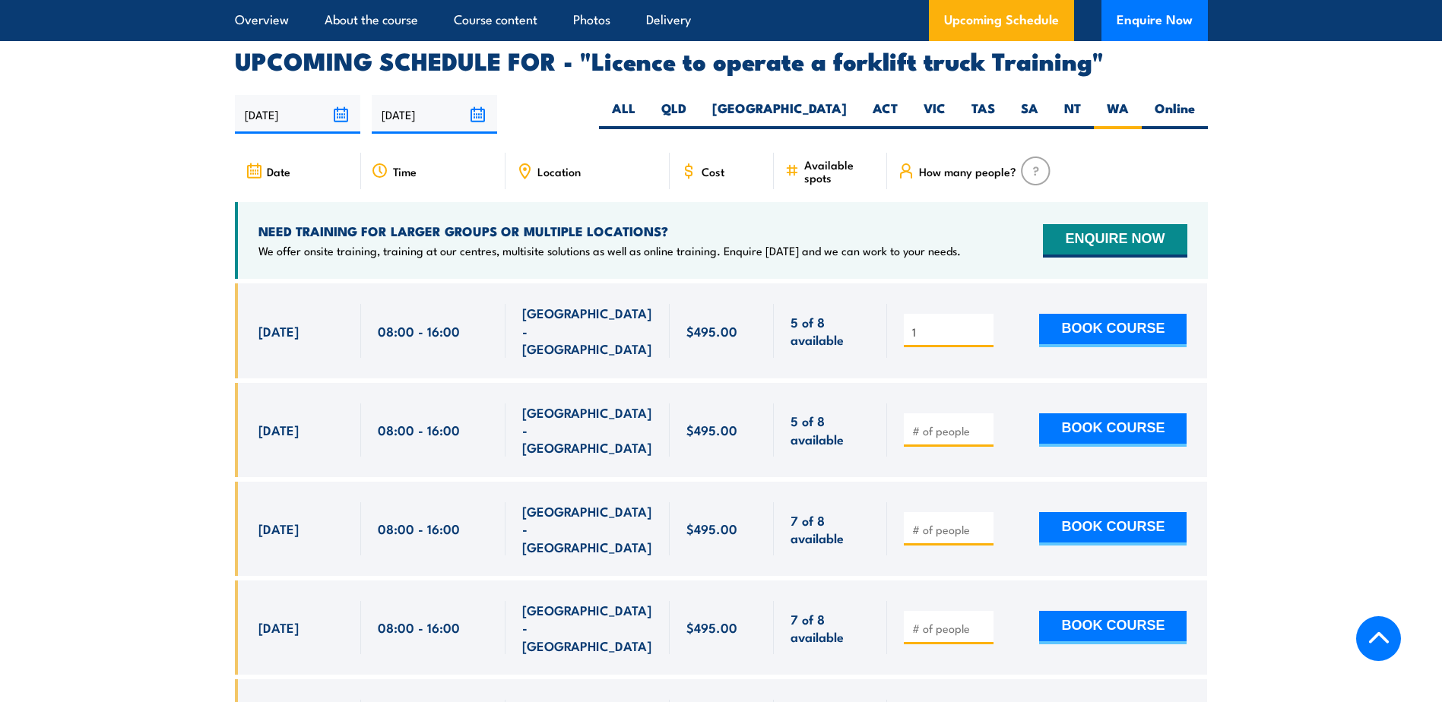
scroll to position [2545, 0]
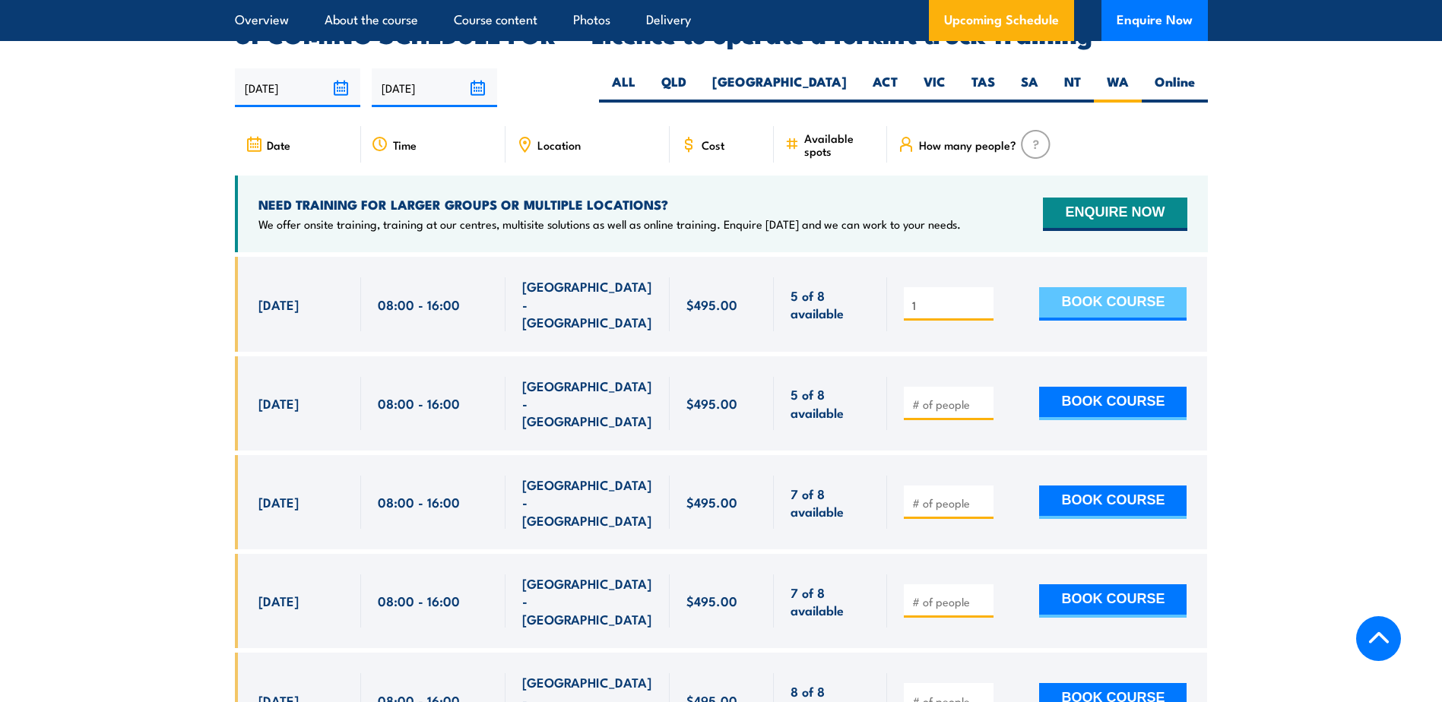
click at [1156, 287] on button "BOOK COURSE" at bounding box center [1112, 303] width 147 height 33
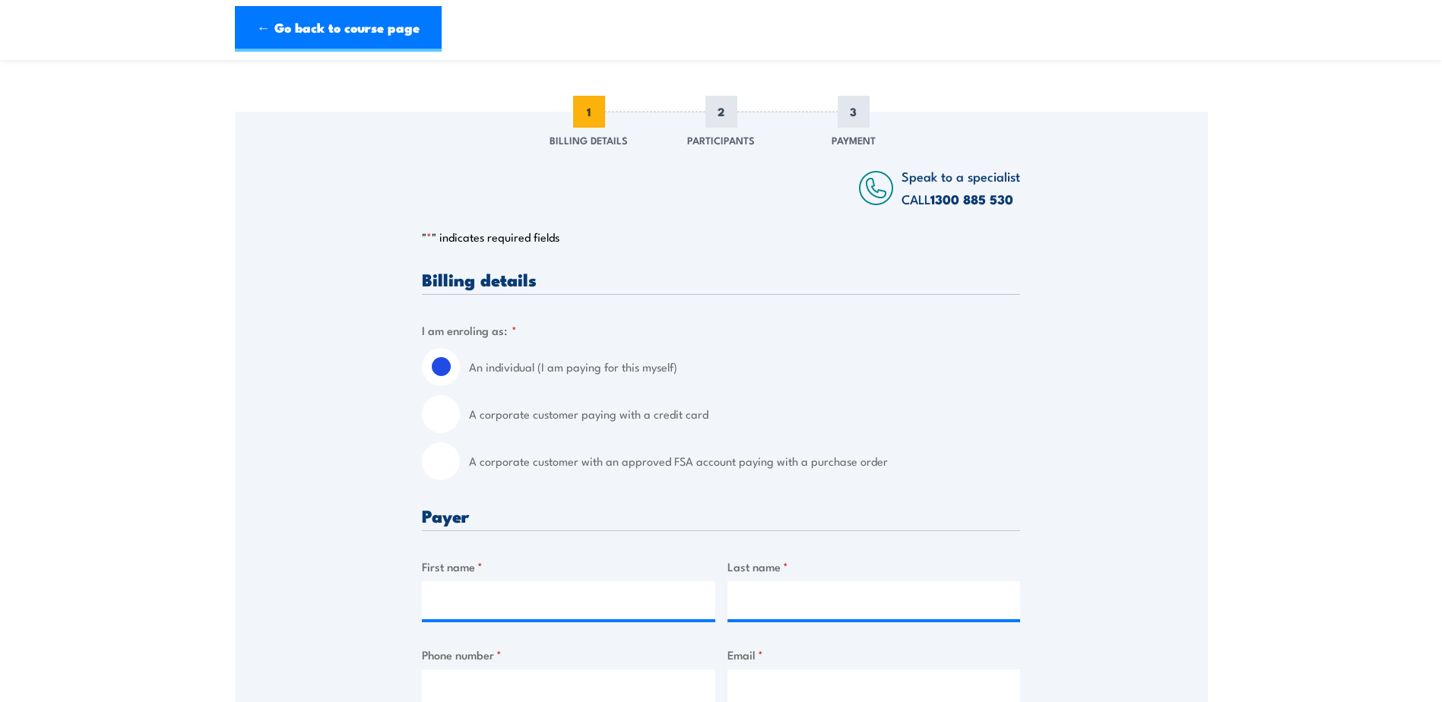
scroll to position [152, 0]
click at [541, 430] on label "A corporate customer paying with a credit card" at bounding box center [744, 414] width 551 height 38
click at [460, 430] on input "A corporate customer paying with a credit card" at bounding box center [441, 414] width 38 height 38
radio input "true"
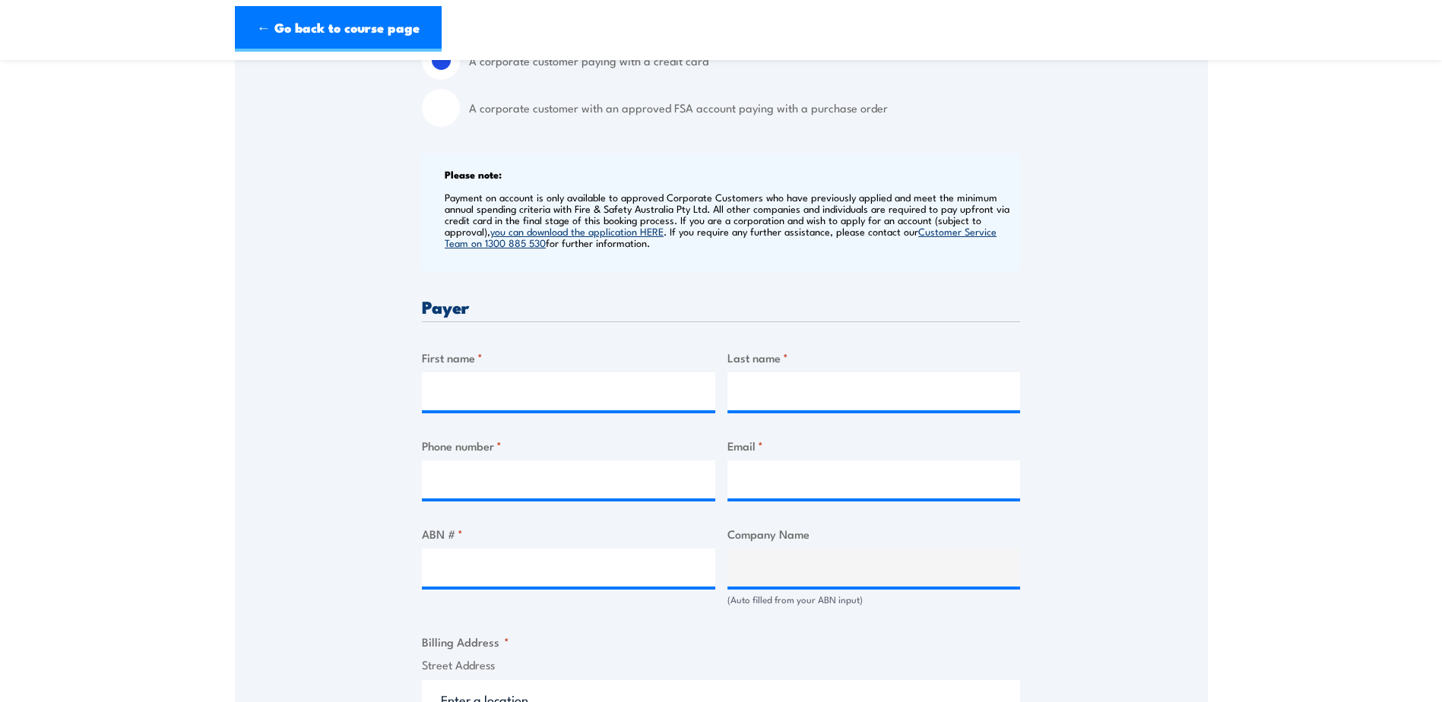
scroll to position [532, 0]
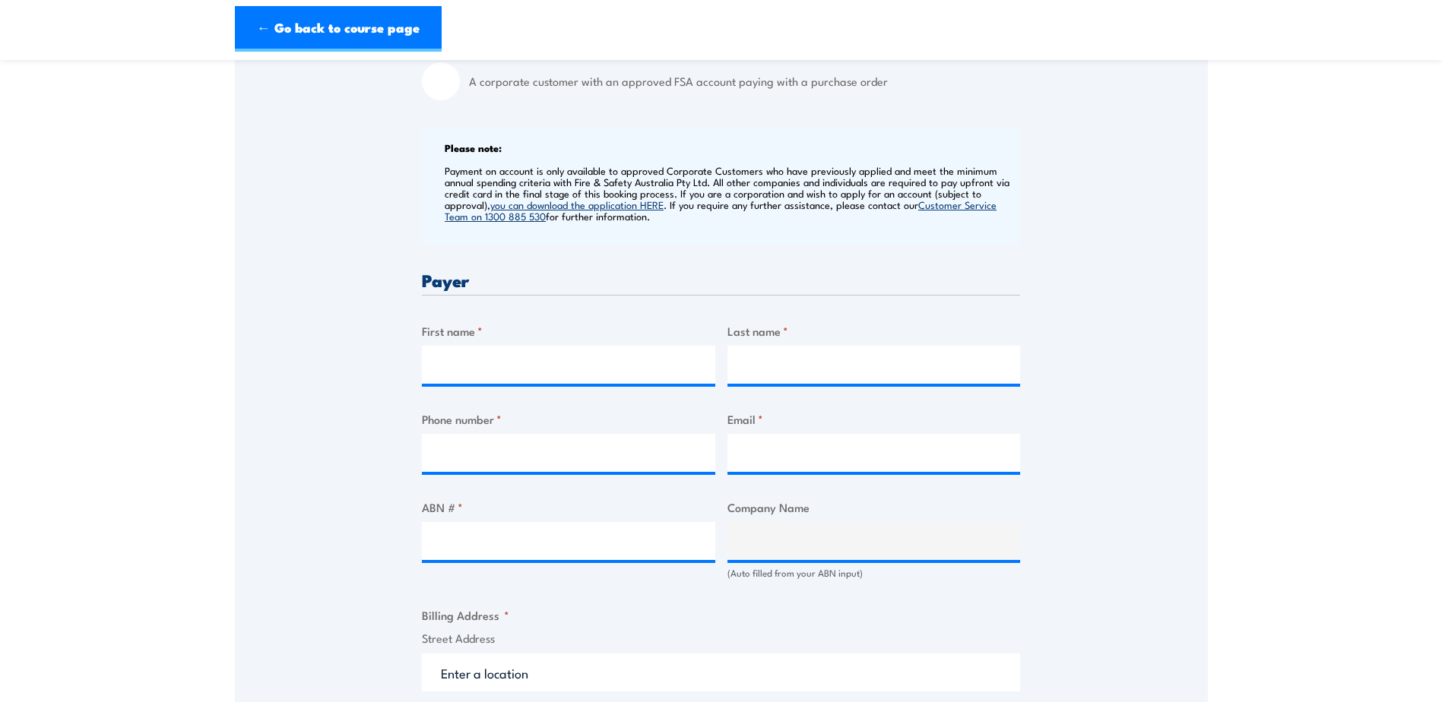
click at [536, 354] on div "First name *" at bounding box center [568, 353] width 293 height 62
drag, startPoint x: 536, startPoint y: 361, endPoint x: 534, endPoint y: 371, distance: 10.0
click at [536, 362] on input "First name *" at bounding box center [568, 365] width 293 height 38
type input "julien"
type input "cepeda"
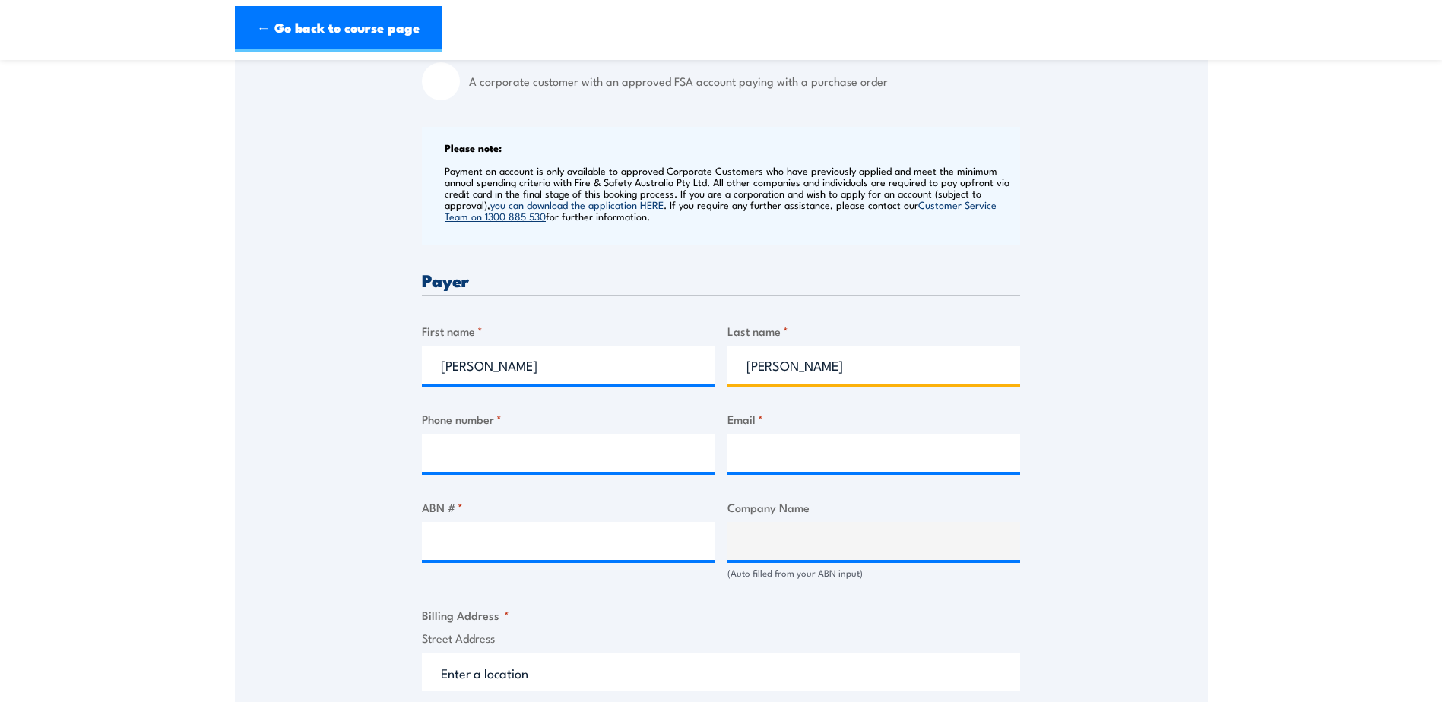
type input "0473839711"
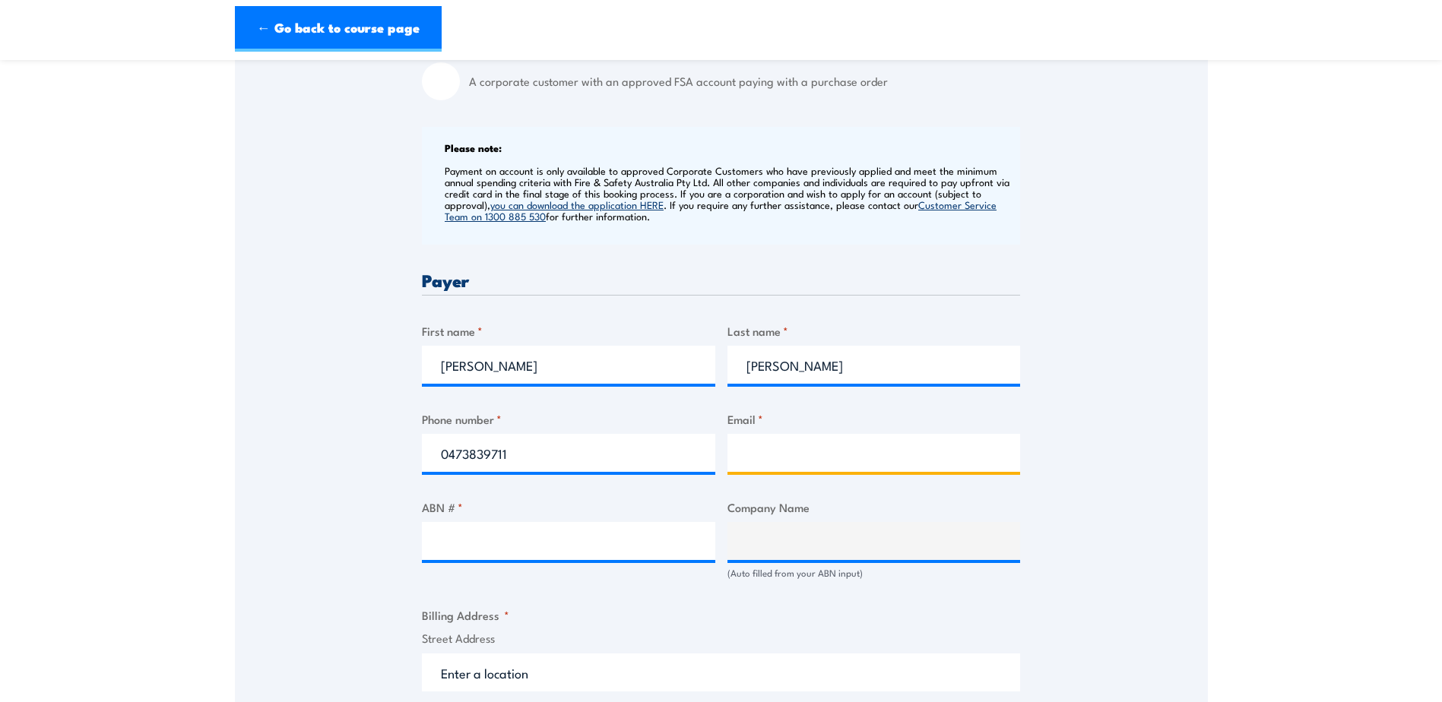
type input "julien.cepeda@adventureworld.net.au"
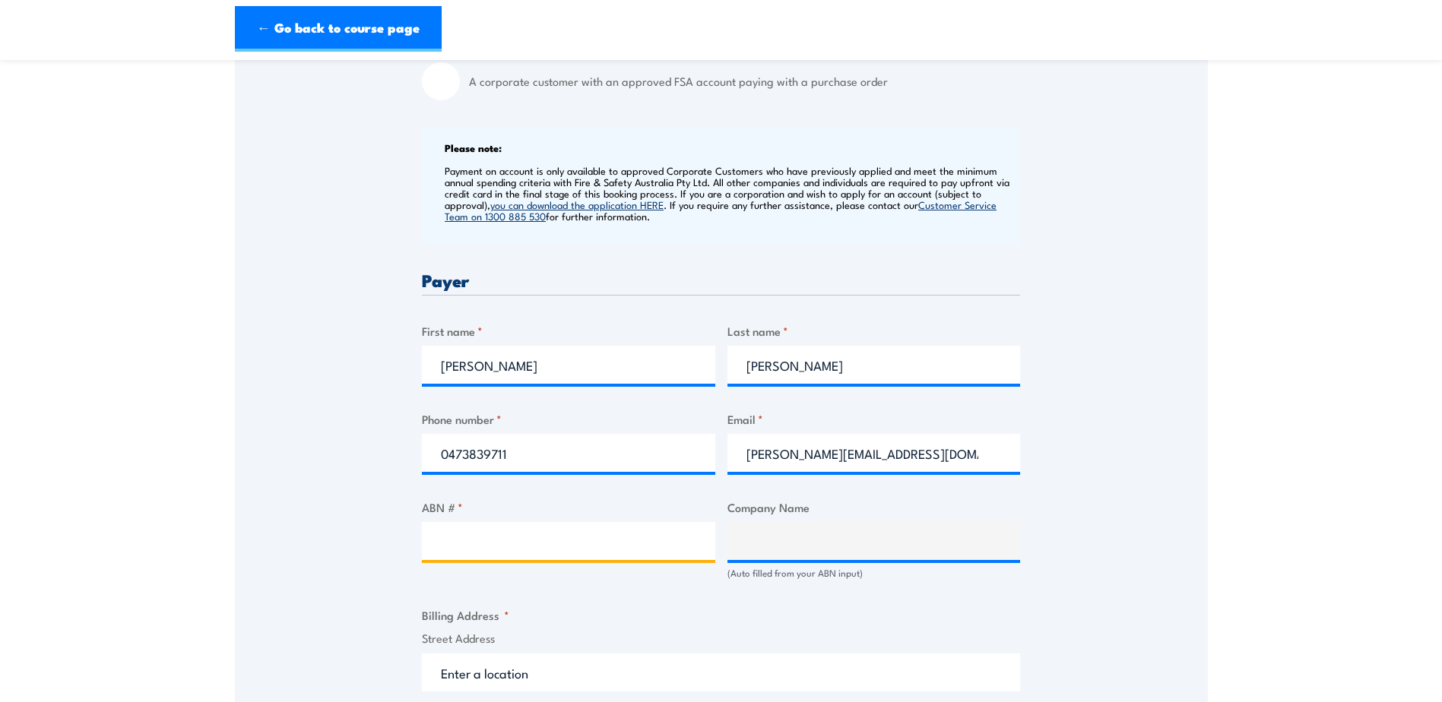
paste input "78 725 055 399"
type input "78 725 055 399"
click at [1131, 414] on div "Speak to a specialist CALL 1300 885 530 CALL 1300 885 530 " * " indicates requi…" at bounding box center [721, 608] width 973 height 1753
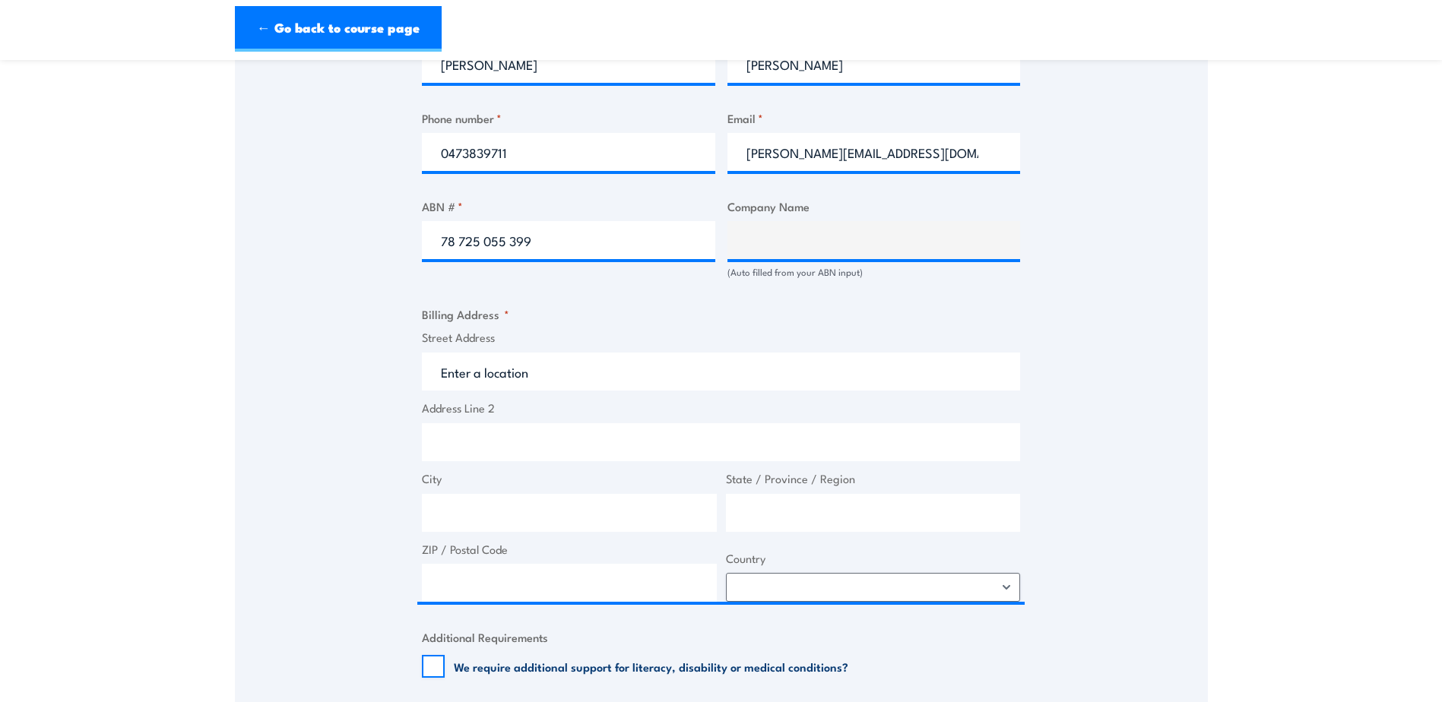
scroll to position [836, 0]
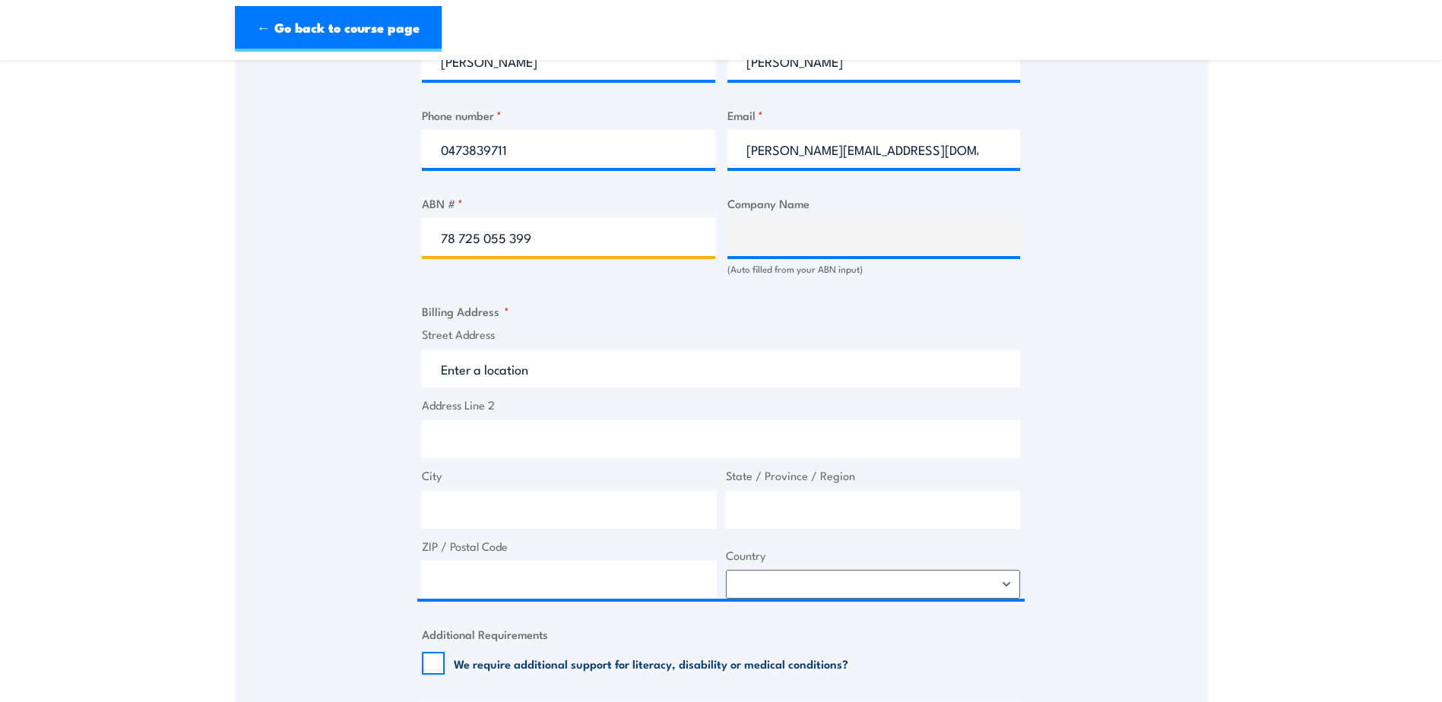
click at [585, 243] on input "78 725 055 399" at bounding box center [568, 237] width 293 height 38
click at [436, 252] on input "78 725 055 399" at bounding box center [568, 237] width 293 height 38
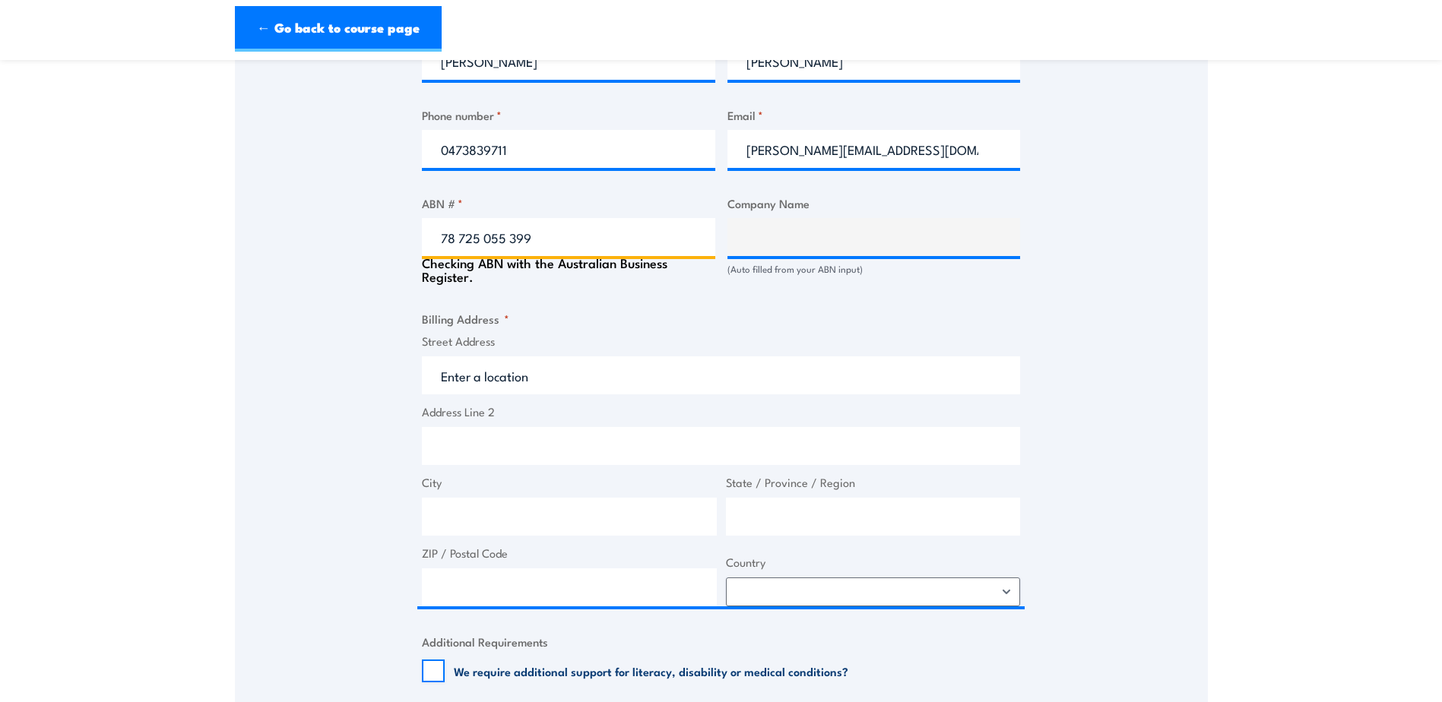
type input "The Trustee for ADVENTURE WORLD UNIT TRUST"
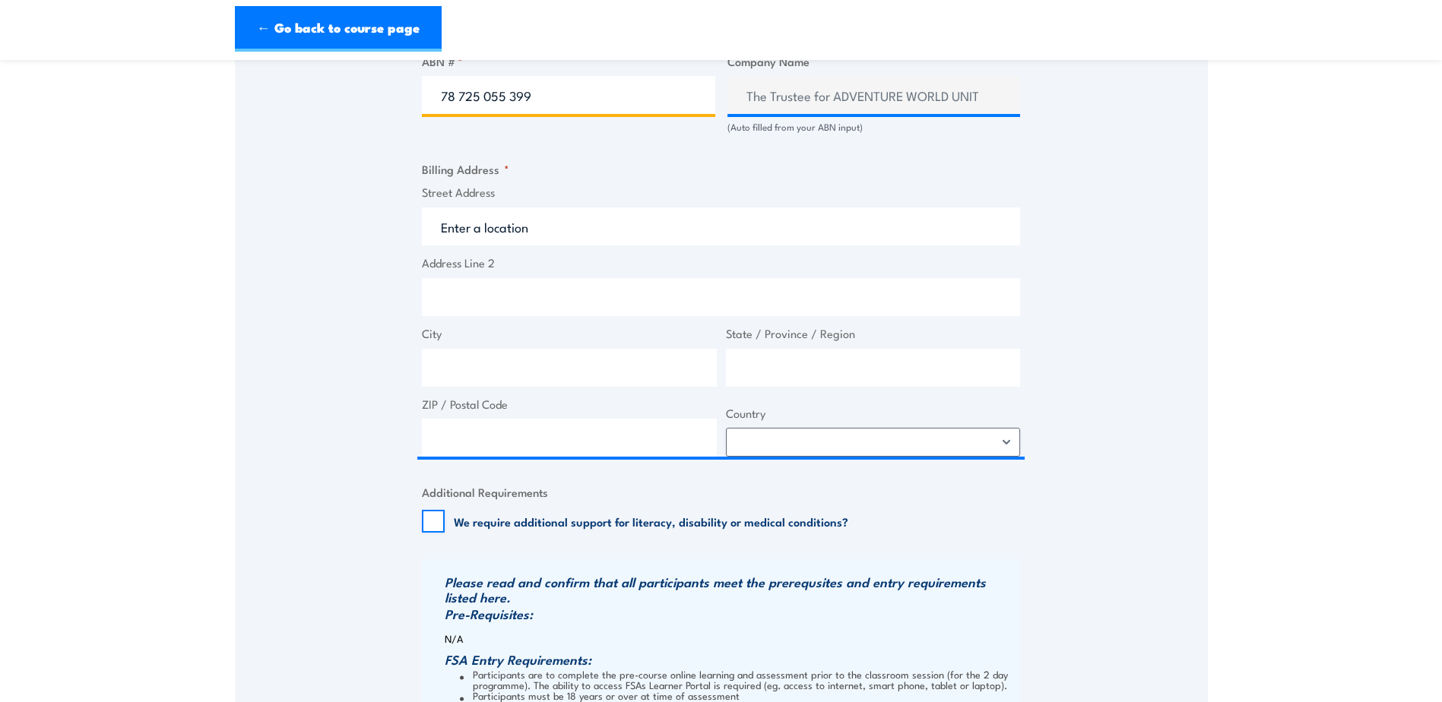
scroll to position [988, 0]
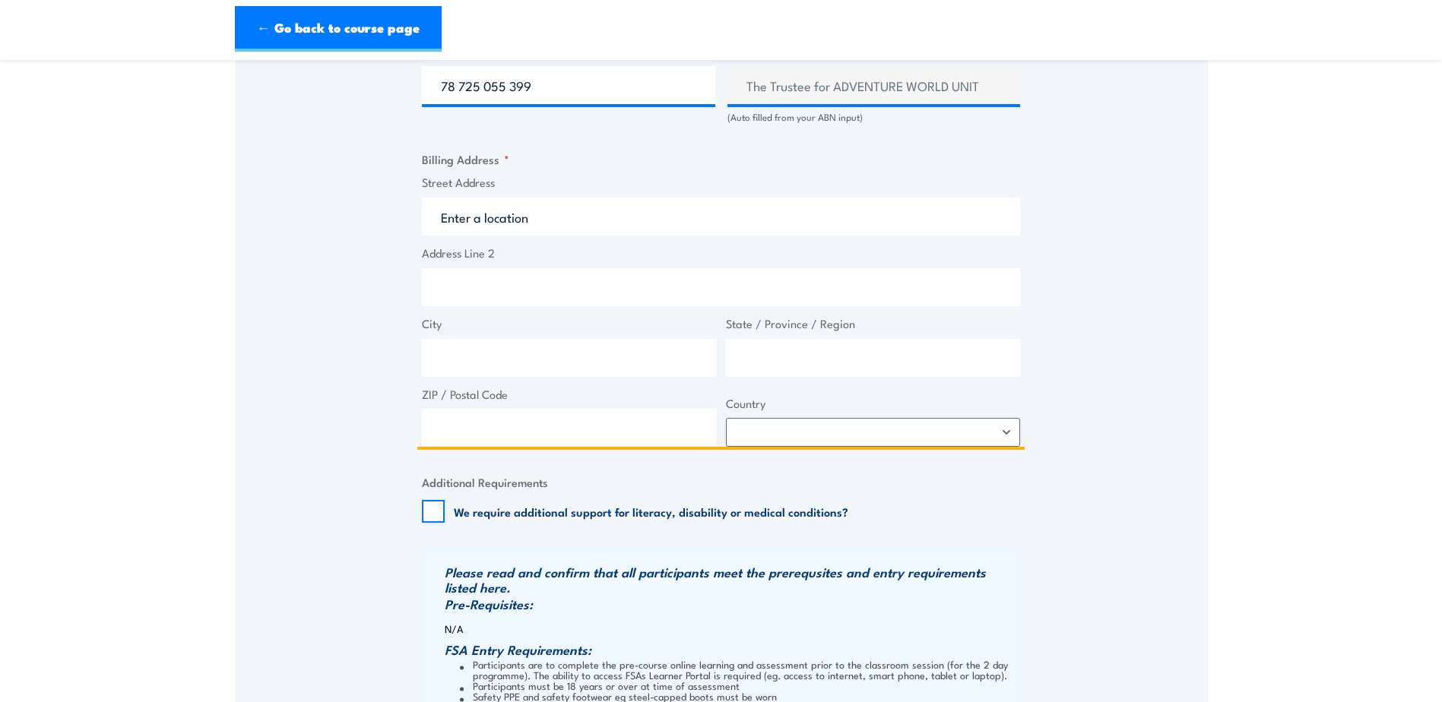
click at [554, 235] on input "Street Address" at bounding box center [721, 217] width 598 height 38
paste input "351 Progress Drive, Bibra Lake Western Australia 6163"
click at [767, 302] on input "351 Progress Drive, Bibra Lake Western Australia 6163" at bounding box center [721, 287] width 598 height 38
click at [496, 373] on input "City" at bounding box center [569, 358] width 295 height 38
click at [769, 298] on input "351 Progress Drive, Bibra Lake Western Australia 6163" at bounding box center [721, 287] width 598 height 38
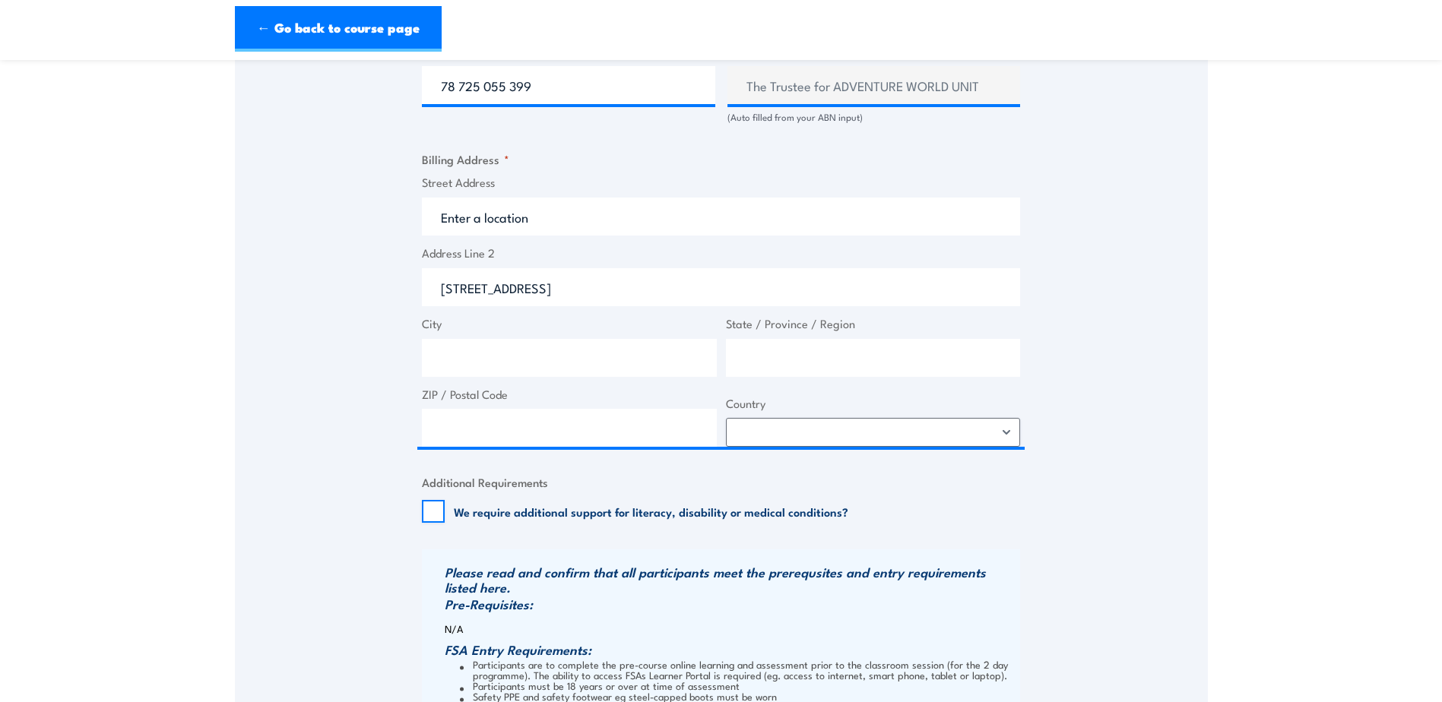
click at [849, 430] on span "Country Afghanistan Albania Algeria American Samoa Andorra Angola Anguilla Anta…" at bounding box center [874, 421] width 304 height 52
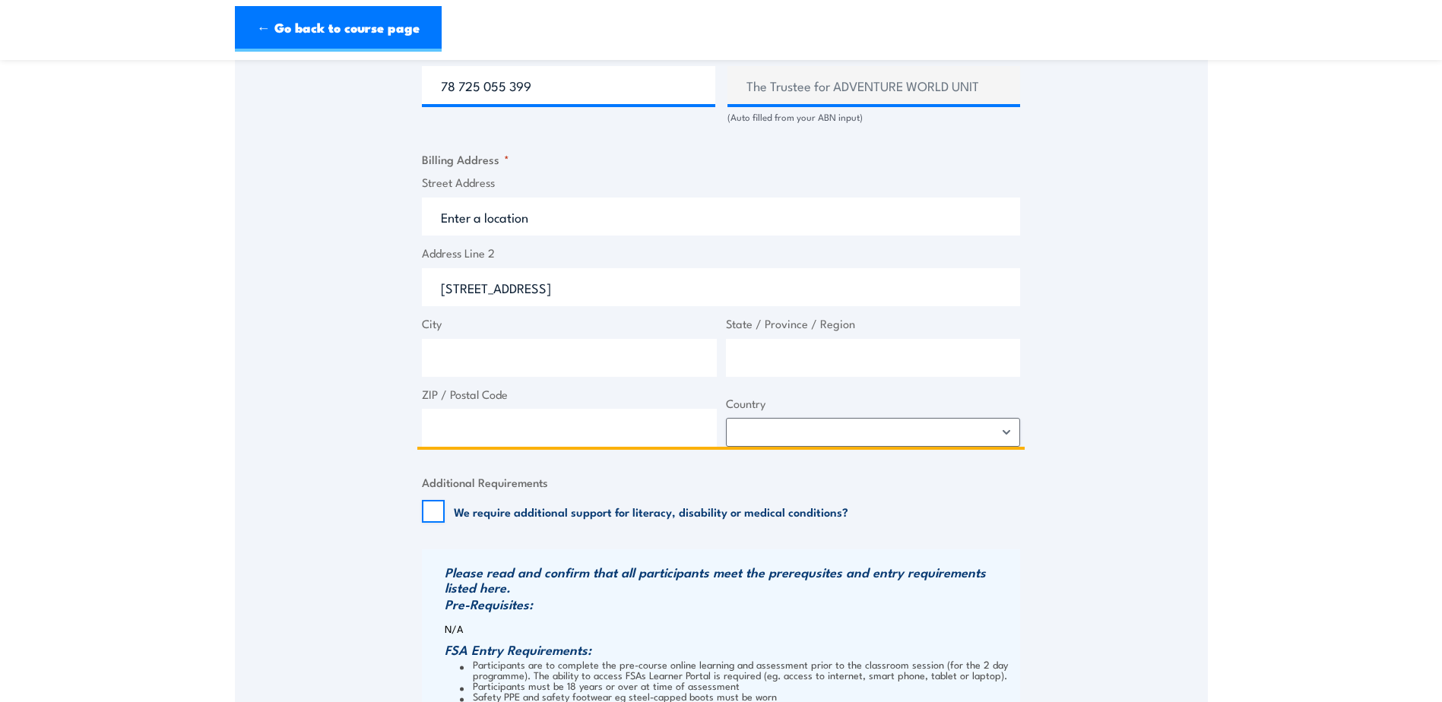
click at [792, 296] on input "351 Progress Drive, Bibra Lake Western Australia 6163" at bounding box center [721, 287] width 598 height 38
type input "351 Progress Drive, Bibra Lake Western"
click input "Previous" at bounding box center [0, 0] width 0 height 0
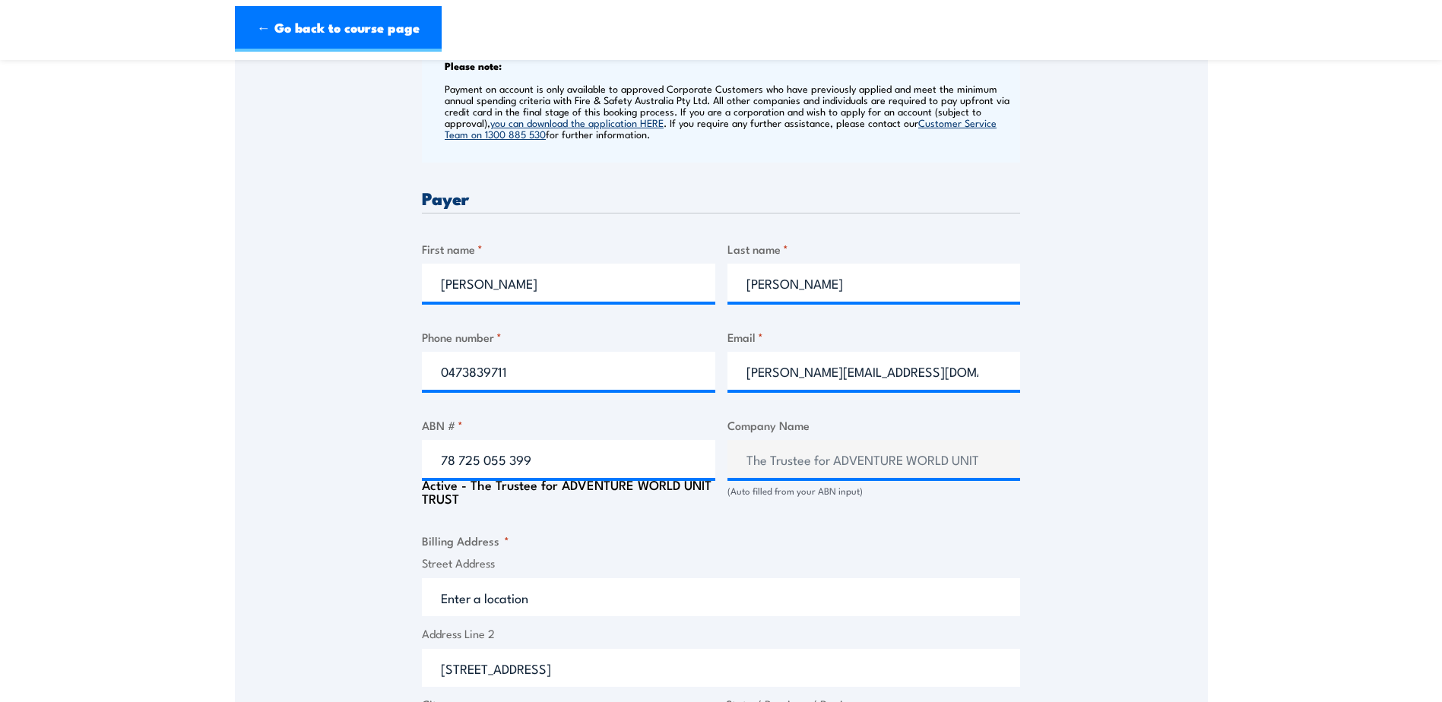
scroll to position [0, 0]
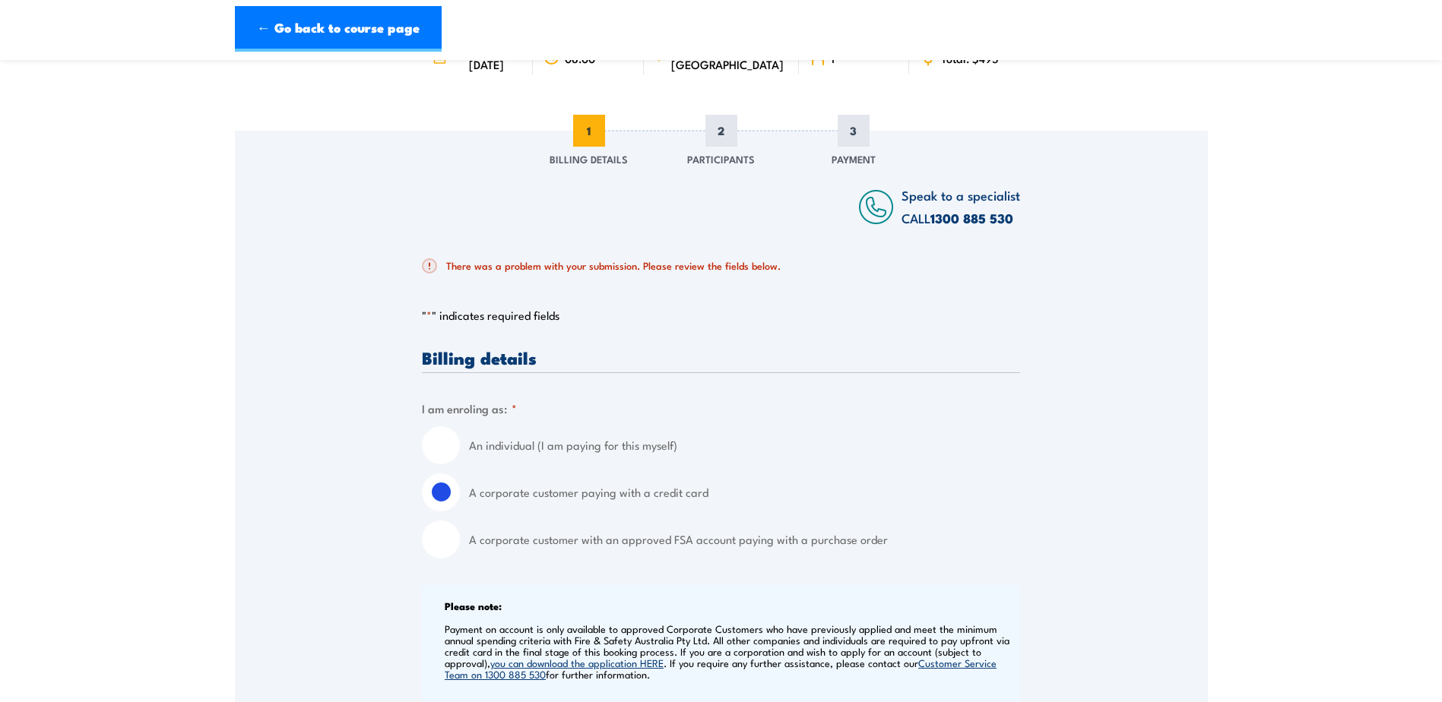
scroll to position [61, 0]
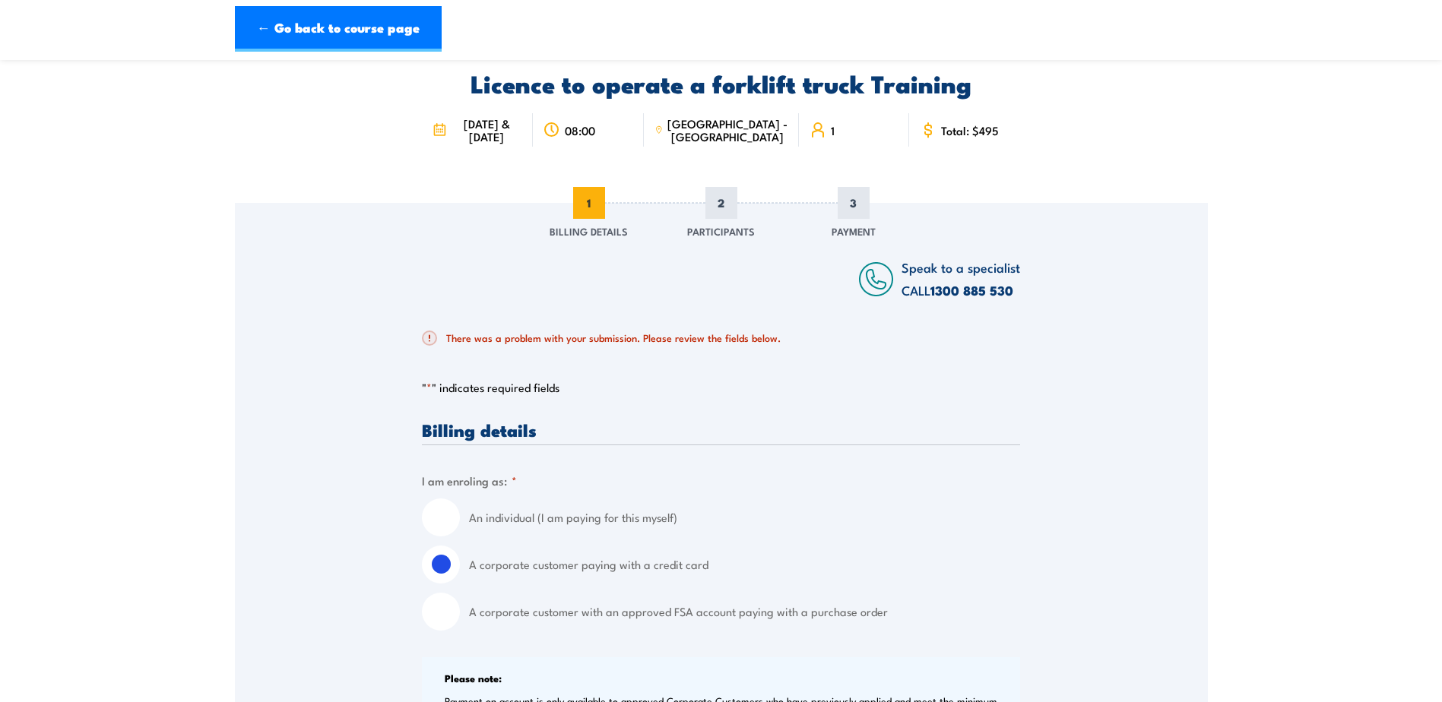
type input "351 Progress Drive"
type input "BIBRA LAKE WA 6163"
type input "Western Australia"
type input "6163"
select select "Australia"
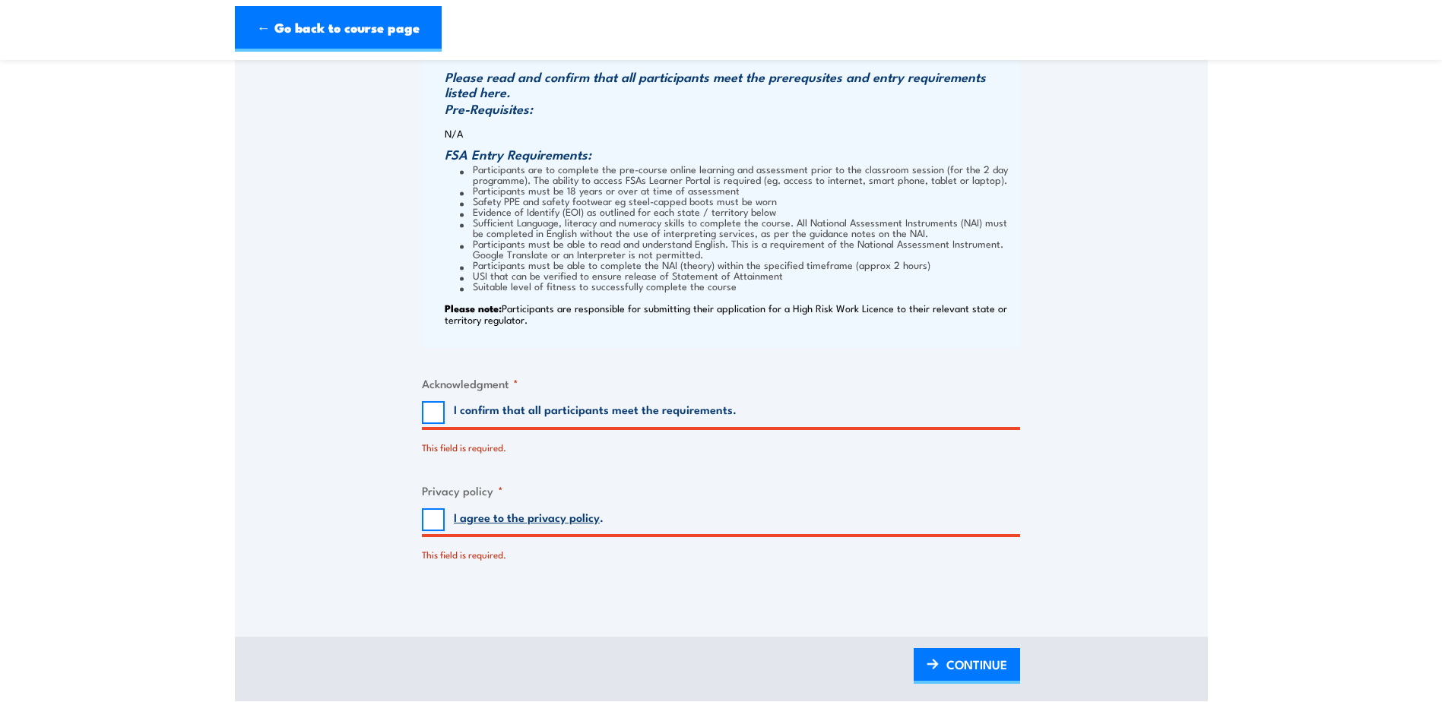
scroll to position [1581, 0]
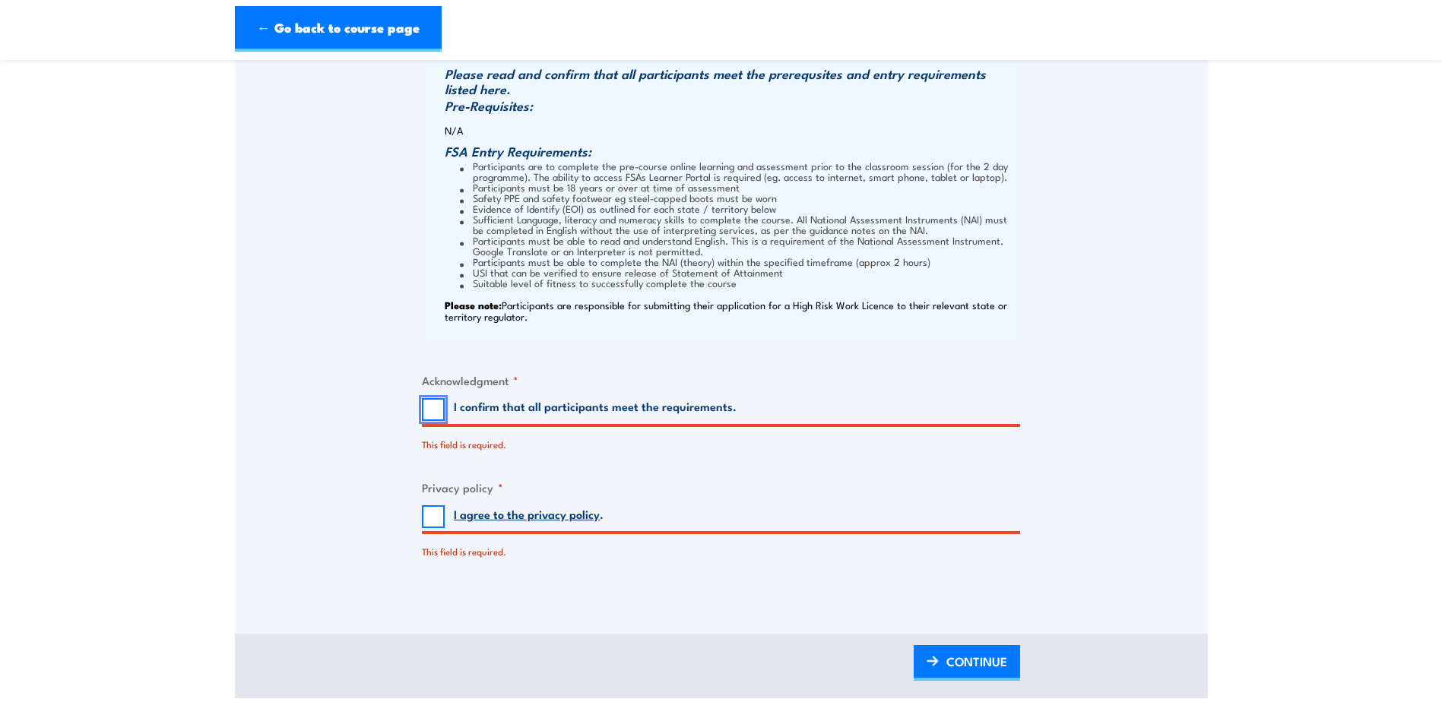
click at [442, 421] on input "I confirm that all participants meet the requirements." at bounding box center [433, 409] width 23 height 23
checkbox input "true"
click at [437, 522] on input "I agree to the privacy policy ." at bounding box center [433, 517] width 23 height 23
checkbox input "true"
click at [963, 674] on span "CONTINUE" at bounding box center [977, 662] width 61 height 40
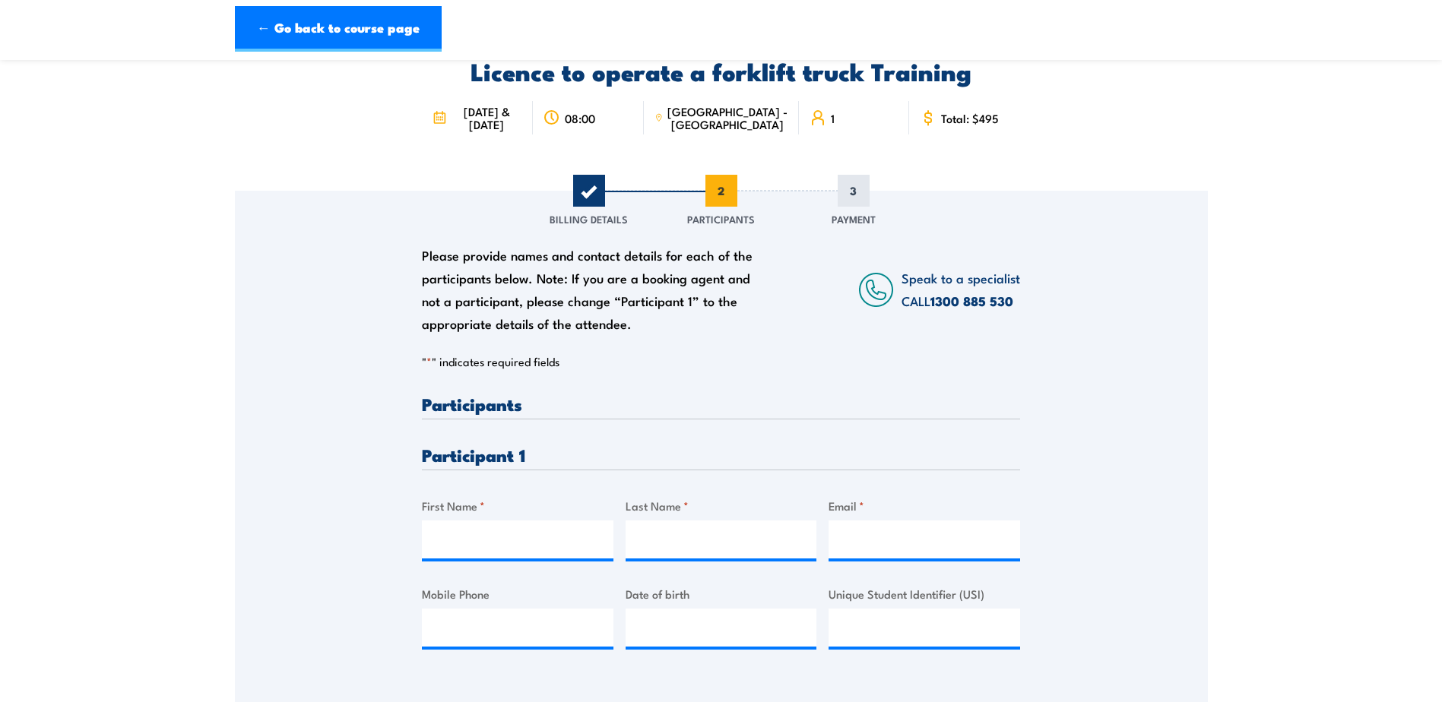
scroll to position [152, 0]
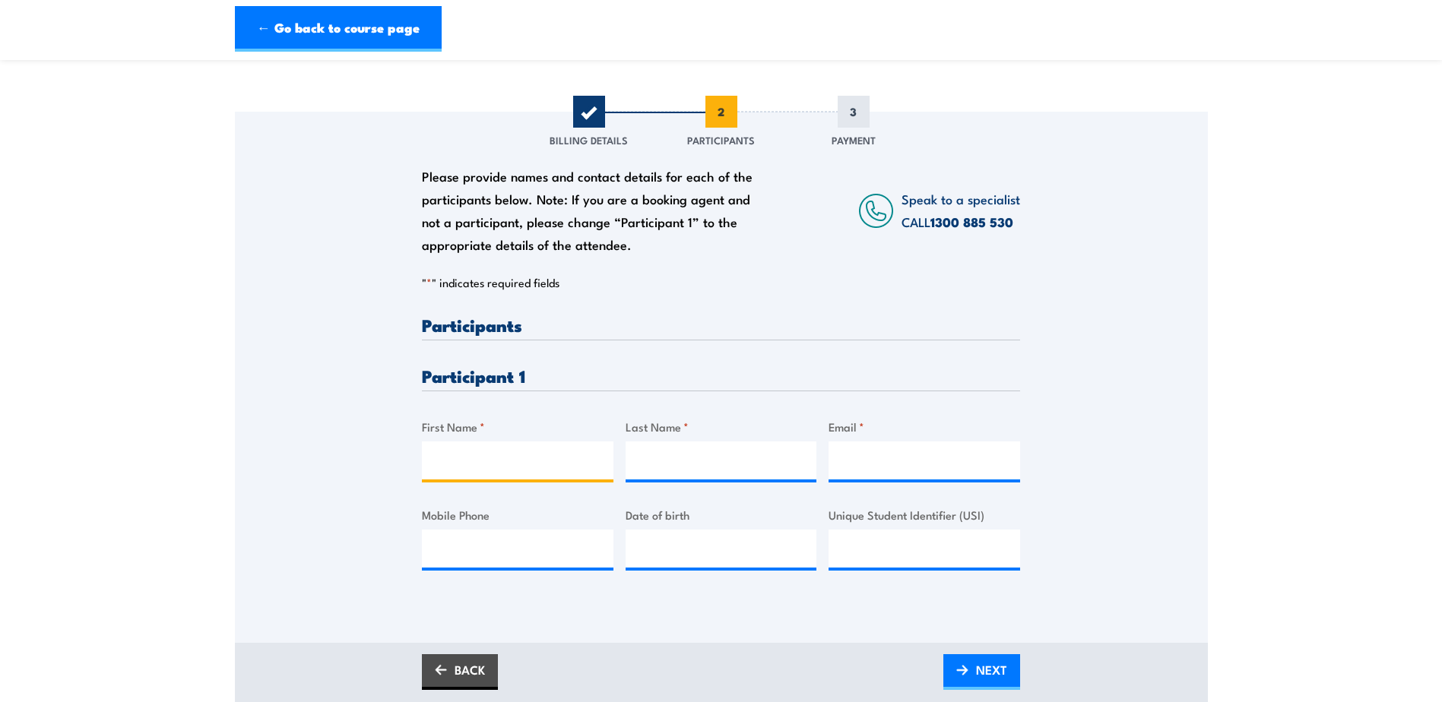
drag, startPoint x: 493, startPoint y: 460, endPoint x: 490, endPoint y: 469, distance: 9.6
click at [493, 460] on input "First Name *" at bounding box center [518, 461] width 192 height 38
type input "Liam"
type input "Scannell"
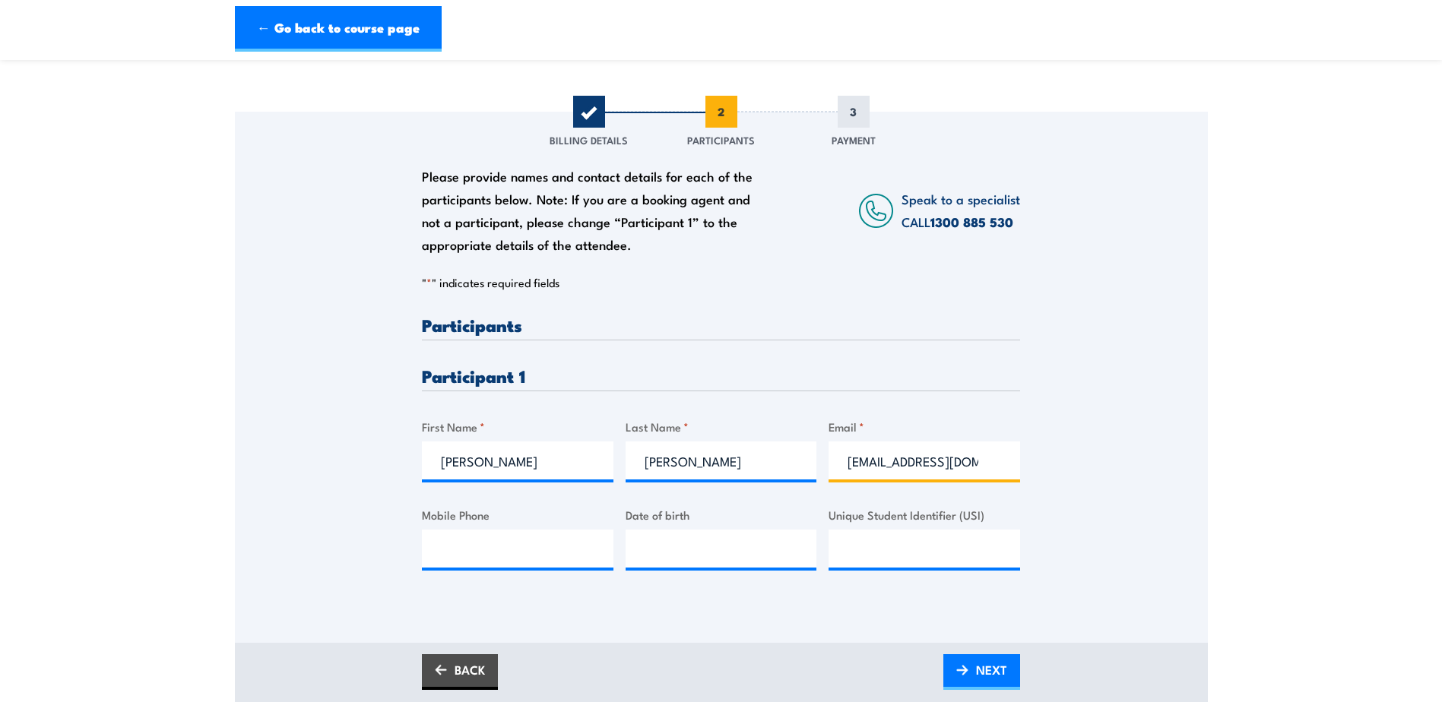
type input "liams360@icloud.com"
type input "0411751158"
type input "01/08/2006"
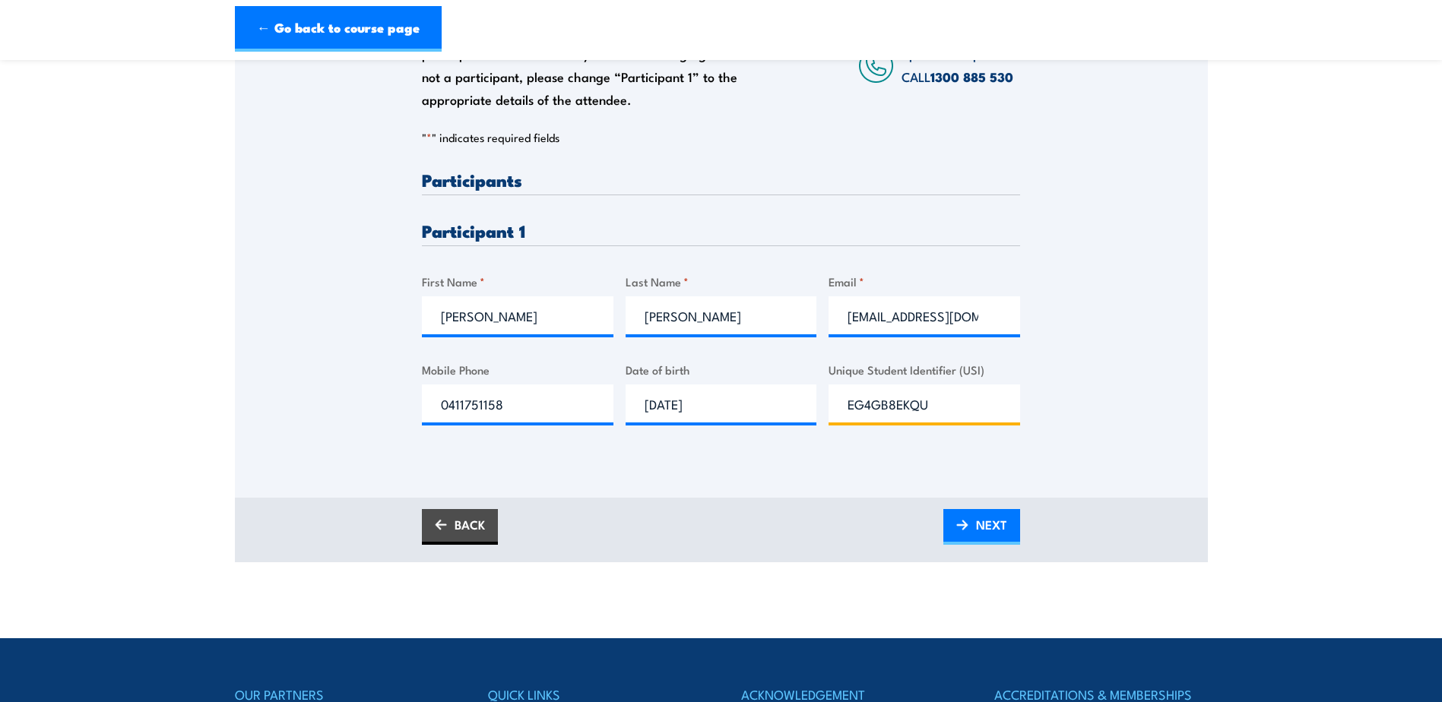
scroll to position [304, 0]
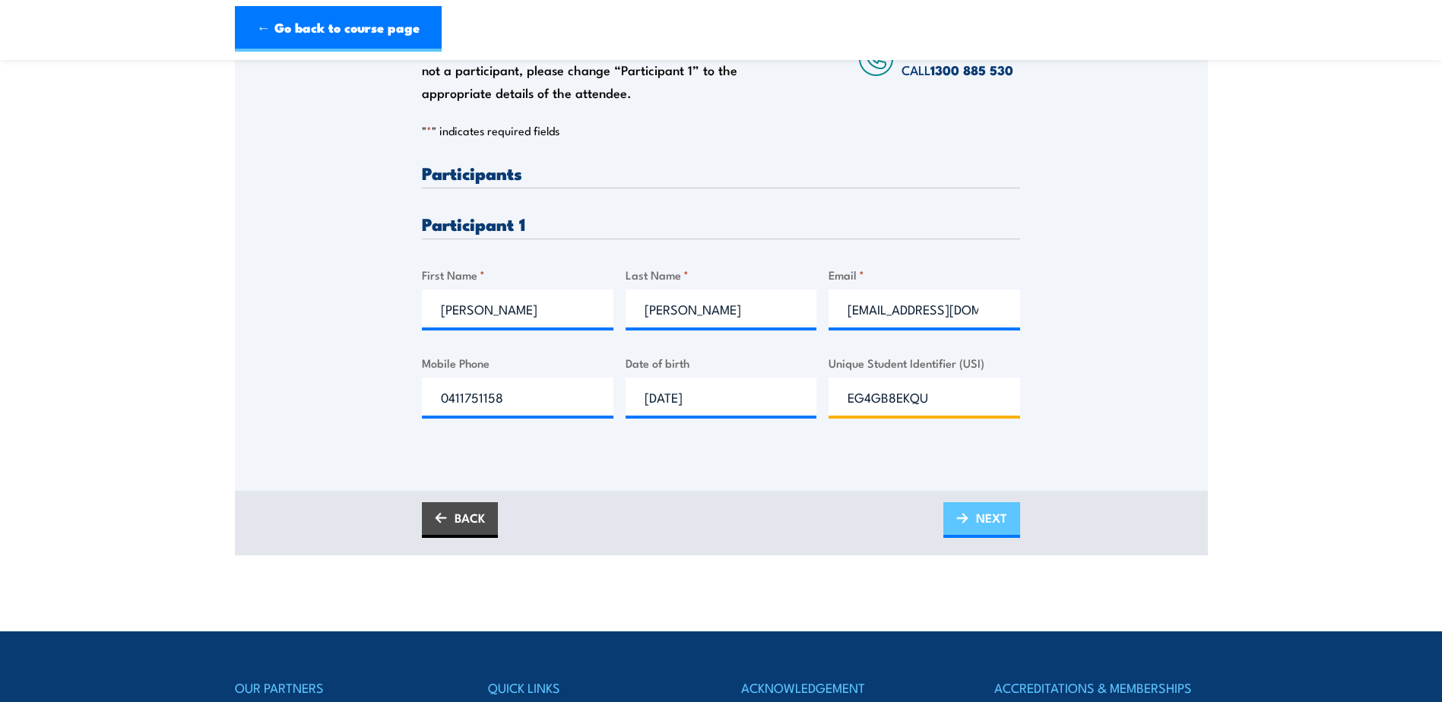
type input "EG4GB8EKQU"
click at [1001, 526] on span "NEXT" at bounding box center [991, 518] width 31 height 40
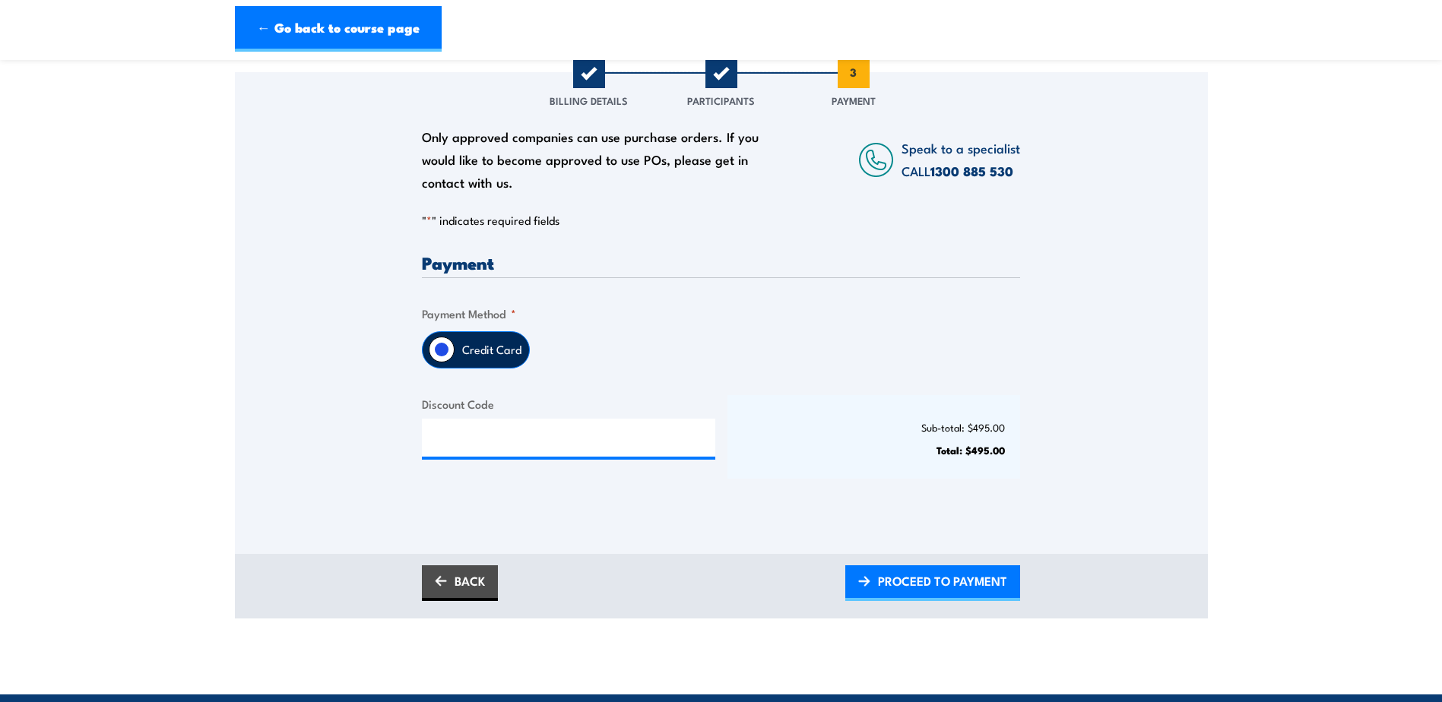
scroll to position [228, 0]
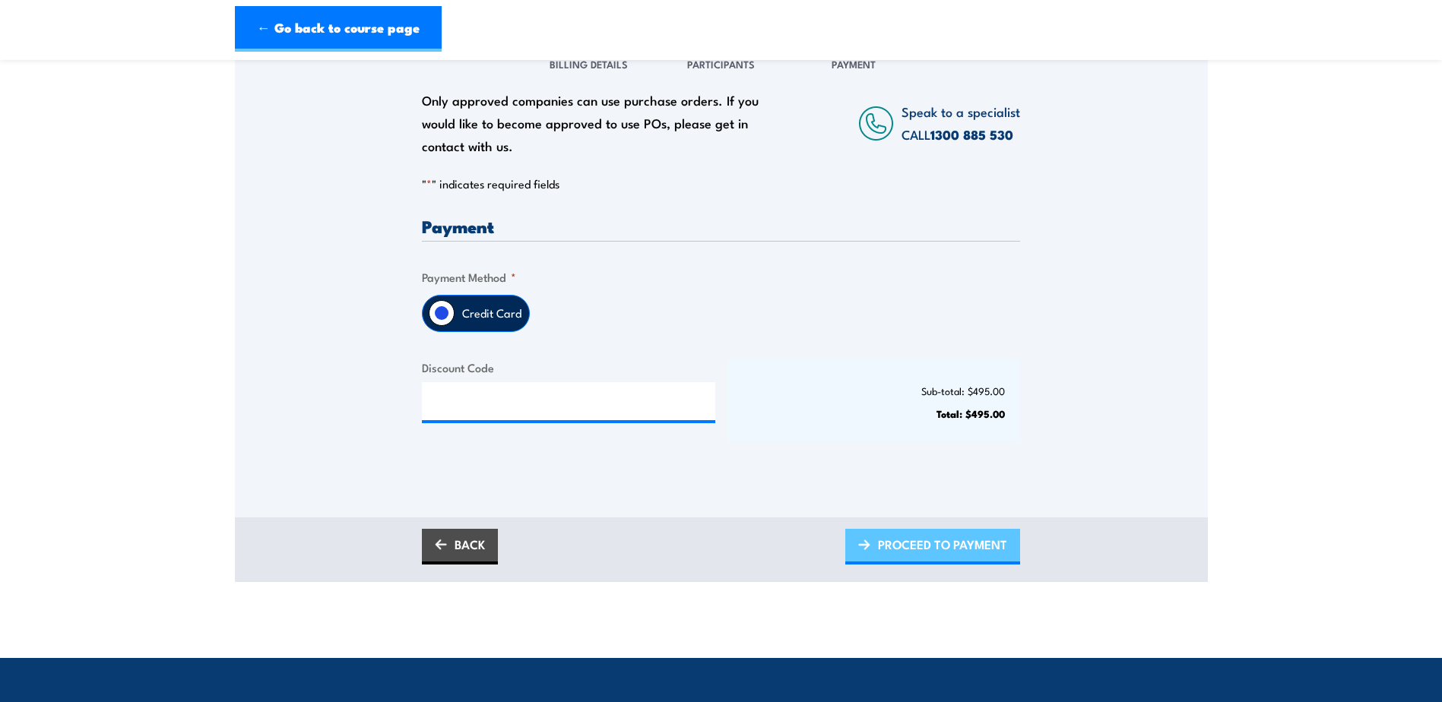
click at [940, 554] on span "PROCEED TO PAYMENT" at bounding box center [942, 545] width 129 height 40
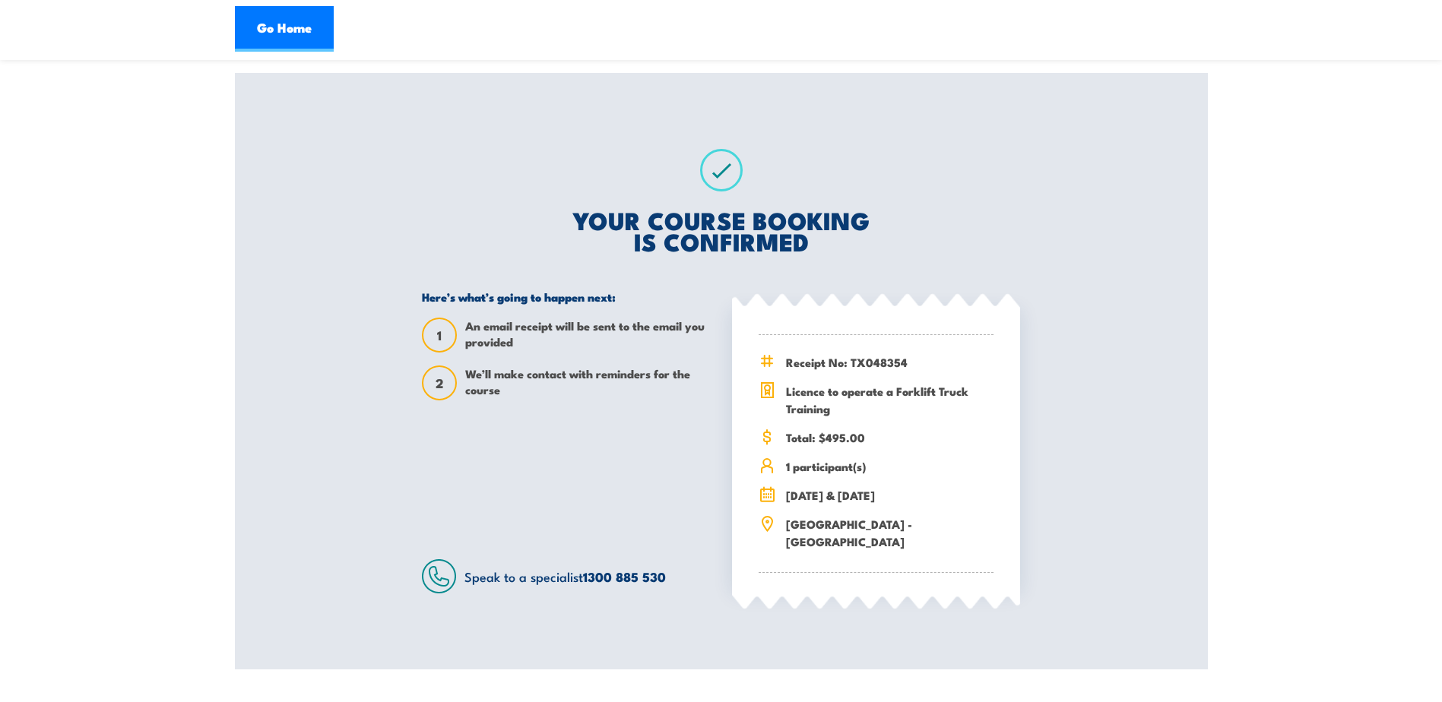
scroll to position [228, 0]
